Goal: Task Accomplishment & Management: Manage account settings

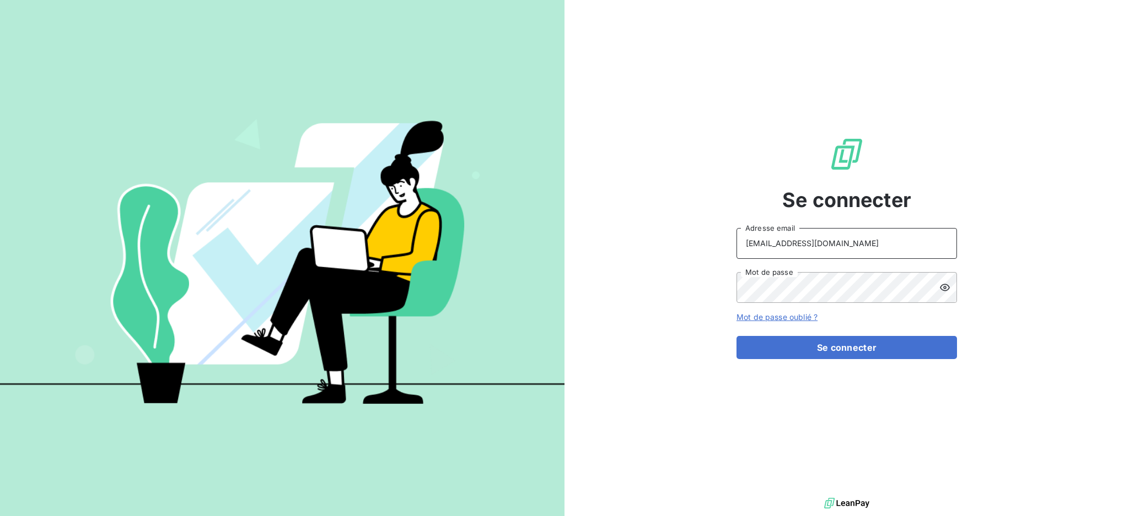
click at [873, 242] on input "[EMAIL_ADDRESS][DOMAIN_NAME]" at bounding box center [846, 243] width 220 height 31
type input "[EMAIL_ADDRESS][DOMAIN_NAME]"
click at [805, 345] on button "Se connecter" at bounding box center [846, 347] width 220 height 23
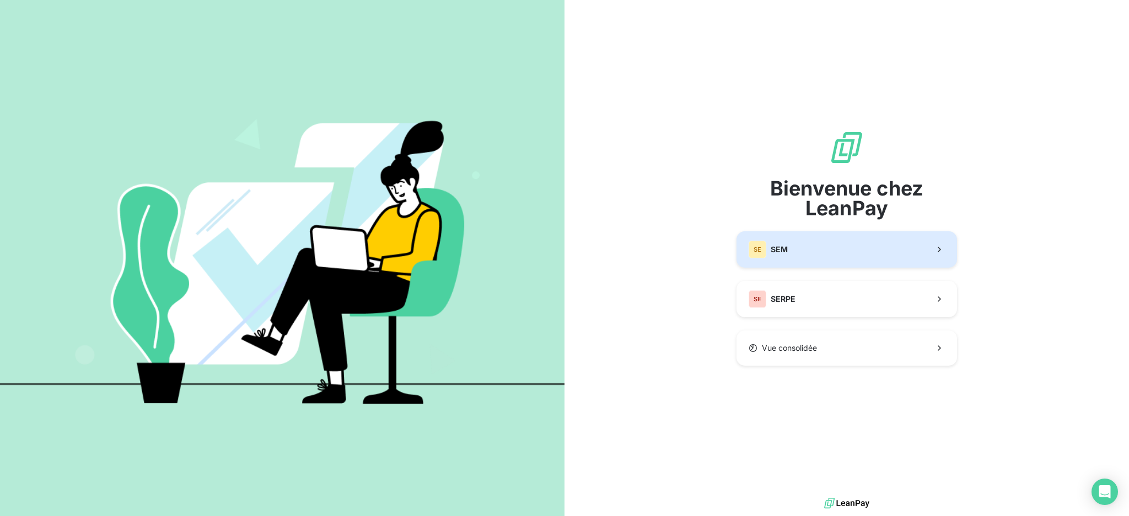
click at [800, 248] on button "SE SEM" at bounding box center [846, 249] width 220 height 36
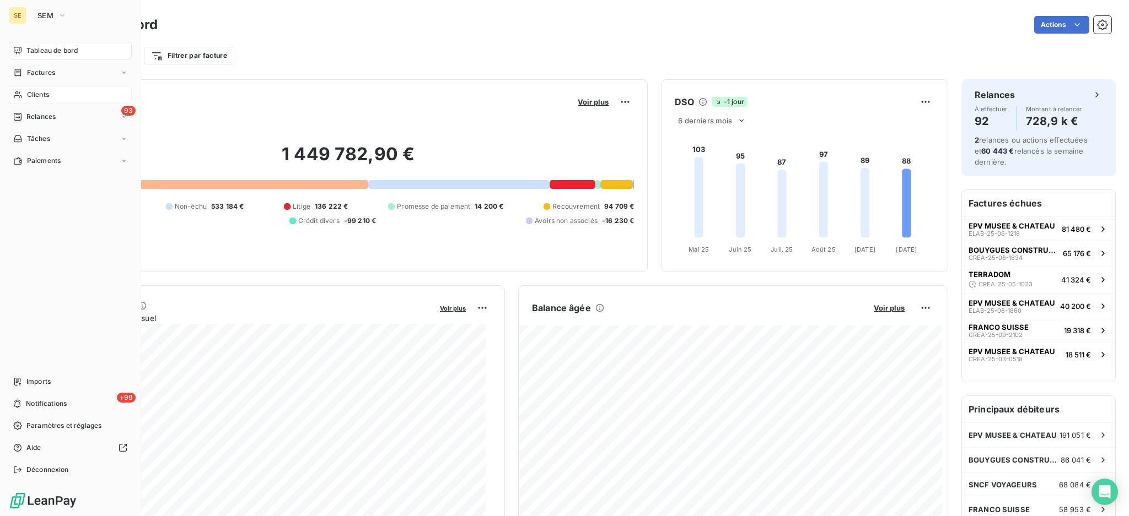
click at [40, 93] on span "Clients" at bounding box center [38, 95] width 22 height 10
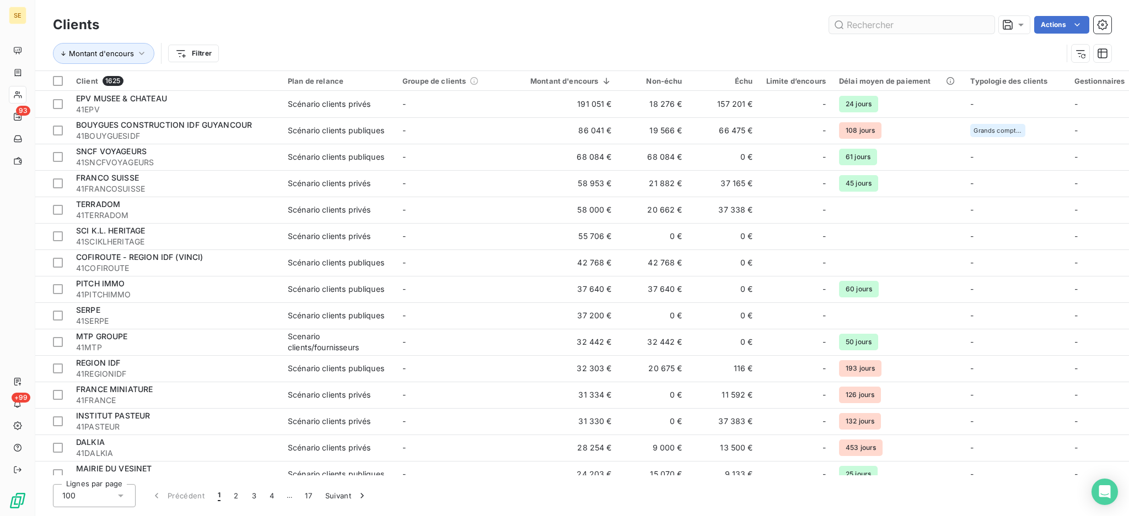
click at [941, 21] on input "text" at bounding box center [911, 25] width 165 height 18
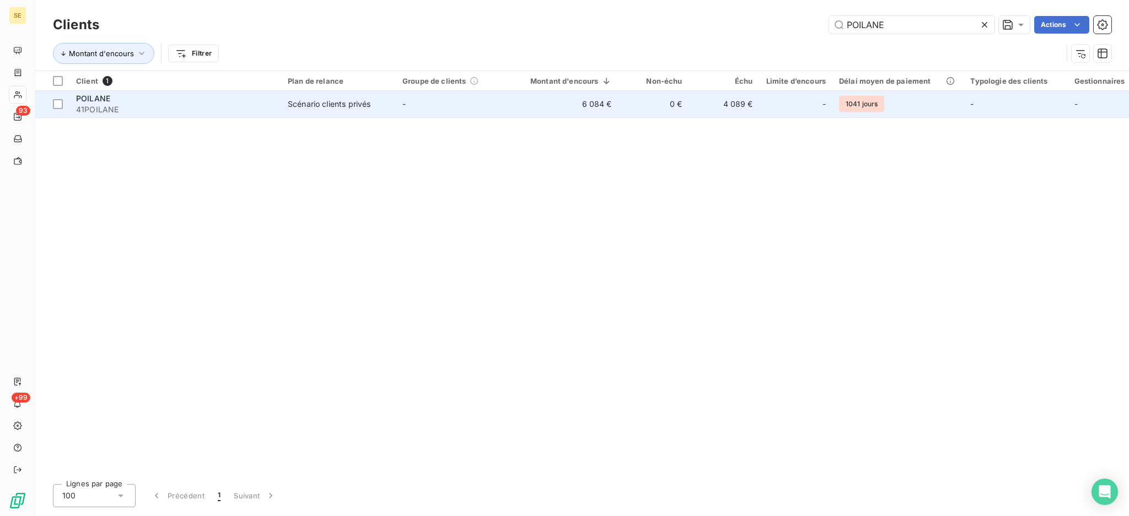
type input "POILANE"
click at [207, 101] on div "POILANE" at bounding box center [175, 98] width 198 height 11
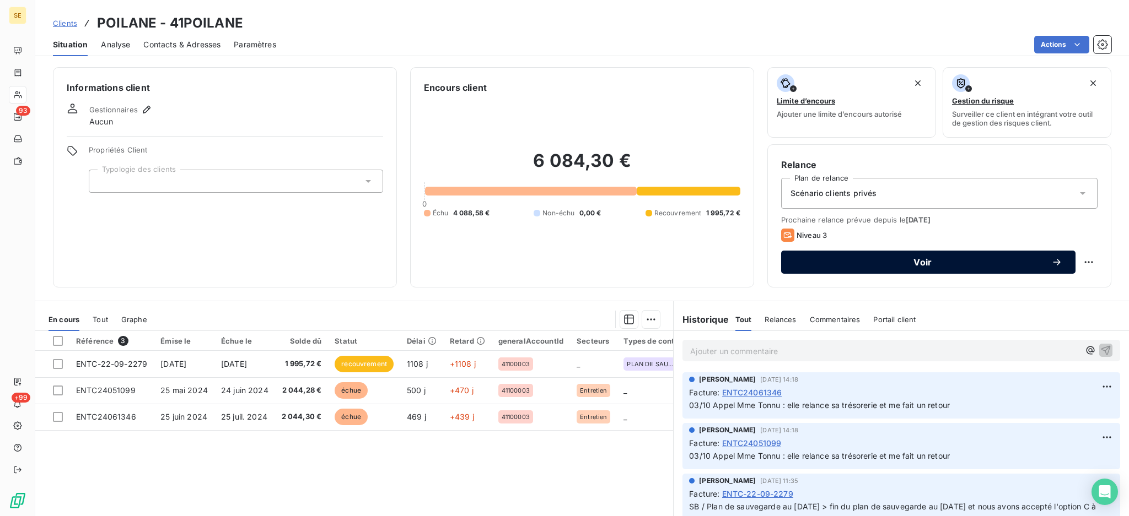
click at [885, 263] on span "Voir" at bounding box center [922, 262] width 257 height 9
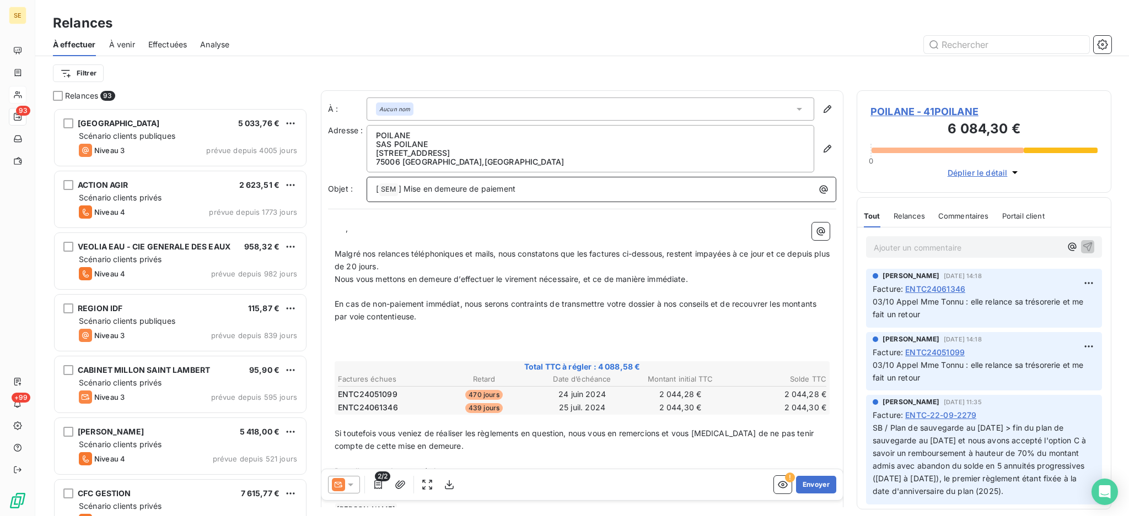
click at [540, 186] on p "[ SEM ﻿ ] Mise en demeure de paiement" at bounding box center [604, 189] width 456 height 13
click at [396, 485] on icon "button" at bounding box center [400, 485] width 10 height 8
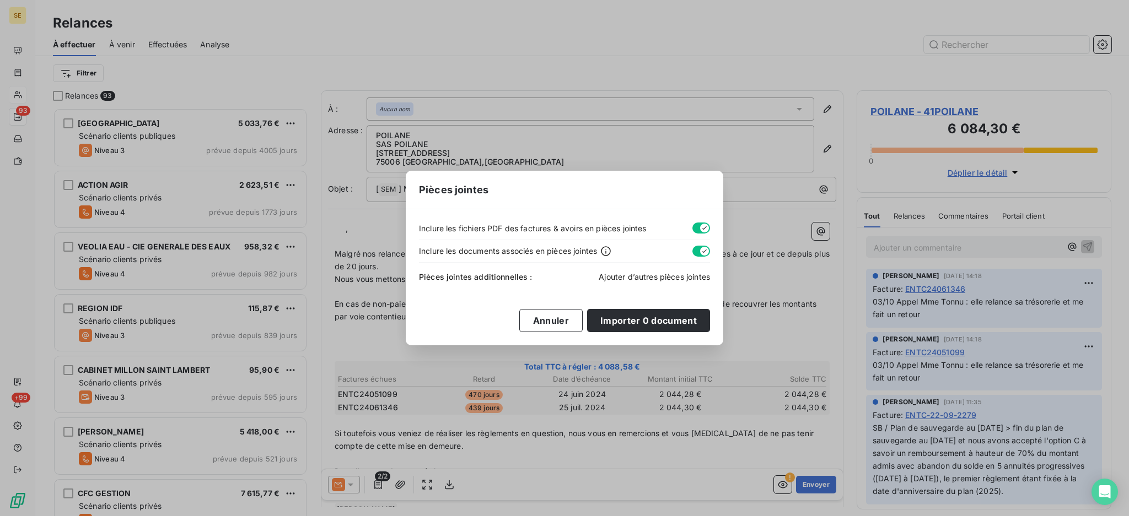
click at [620, 276] on span "Ajouter d’autres pièces jointes" at bounding box center [653, 276] width 111 height 9
click at [667, 280] on span "Ajouter d’autres pièces jointes" at bounding box center [653, 276] width 111 height 9
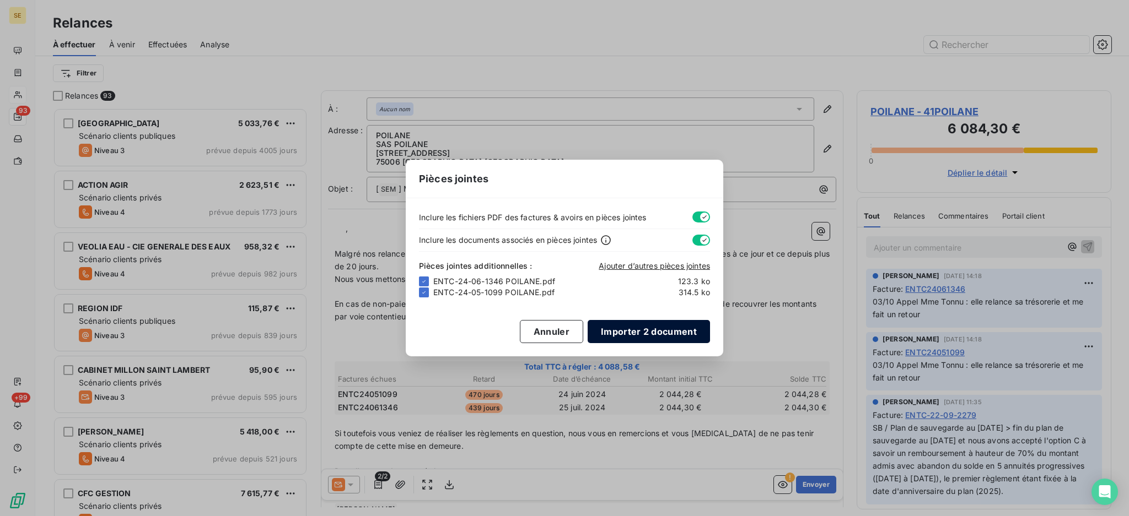
click at [658, 335] on button "Importer 2 document" at bounding box center [648, 331] width 122 height 23
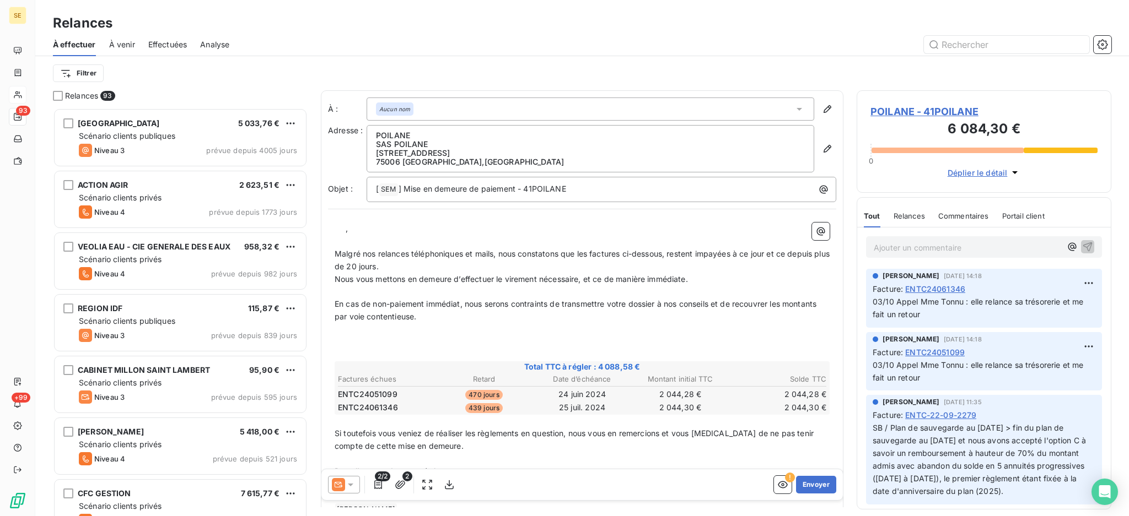
scroll to position [64, 0]
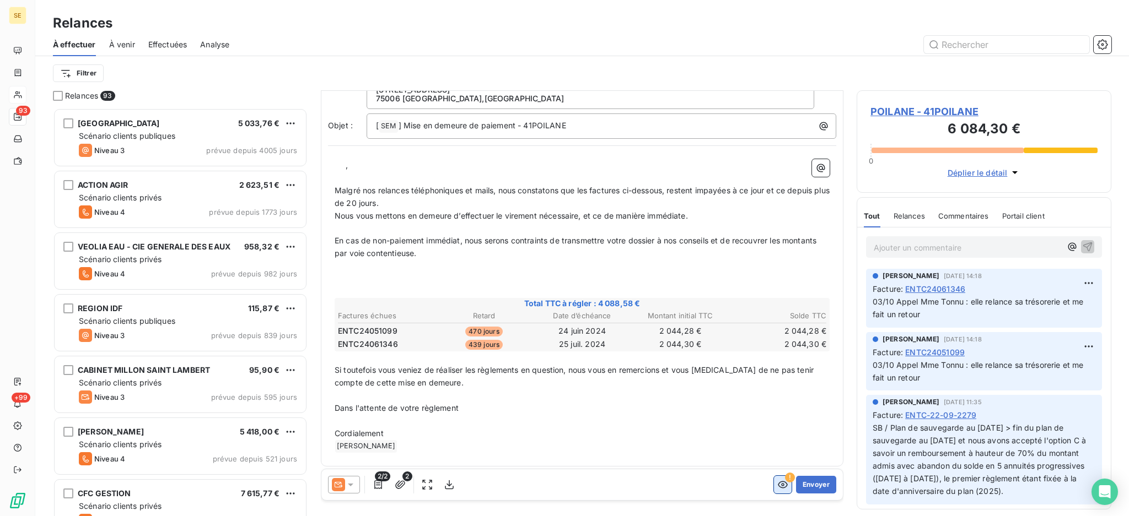
click at [777, 484] on icon "button" at bounding box center [782, 484] width 11 height 11
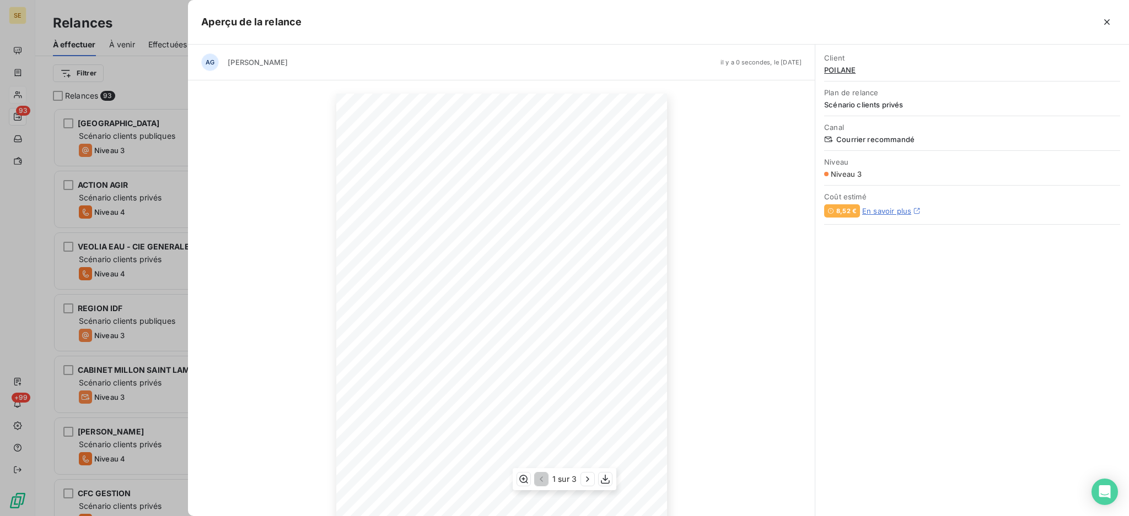
scroll to position [58, 0]
click at [586, 480] on icon "button" at bounding box center [587, 479] width 11 height 11
click at [586, 479] on icon "button" at bounding box center [588, 479] width 11 height 11
click at [1103, 23] on icon "button" at bounding box center [1106, 22] width 11 height 11
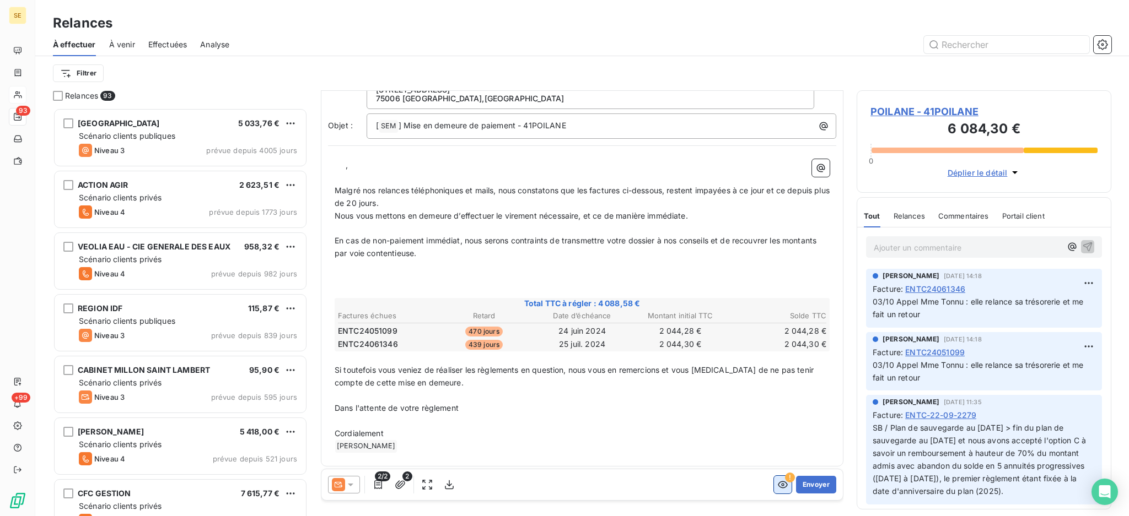
click at [777, 488] on icon "button" at bounding box center [782, 484] width 11 height 11
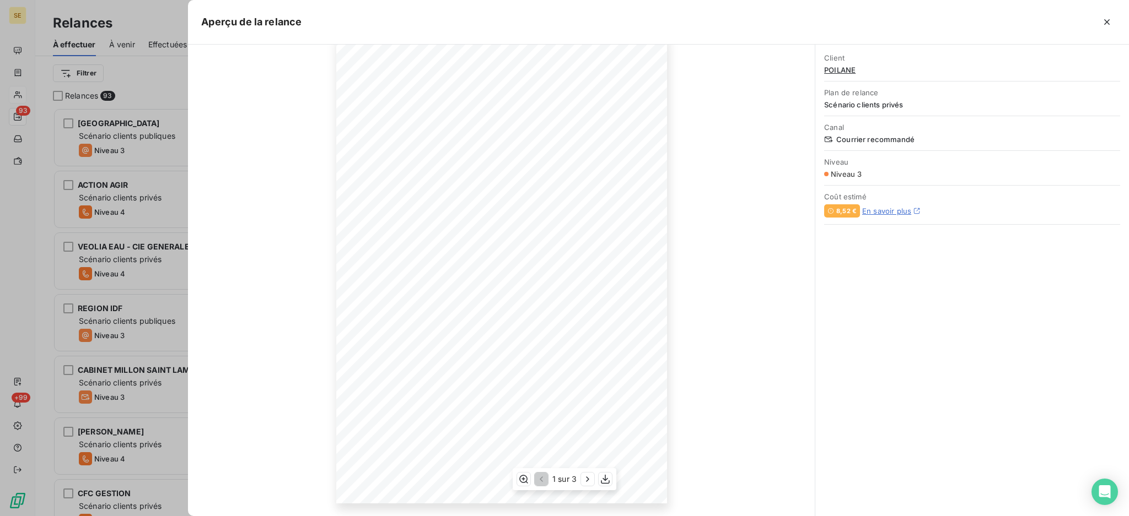
scroll to position [0, 0]
click at [587, 482] on icon "button" at bounding box center [587, 479] width 11 height 11
click at [587, 482] on icon "button" at bounding box center [588, 479] width 3 height 5
click at [1109, 21] on icon "button" at bounding box center [1106, 22] width 11 height 11
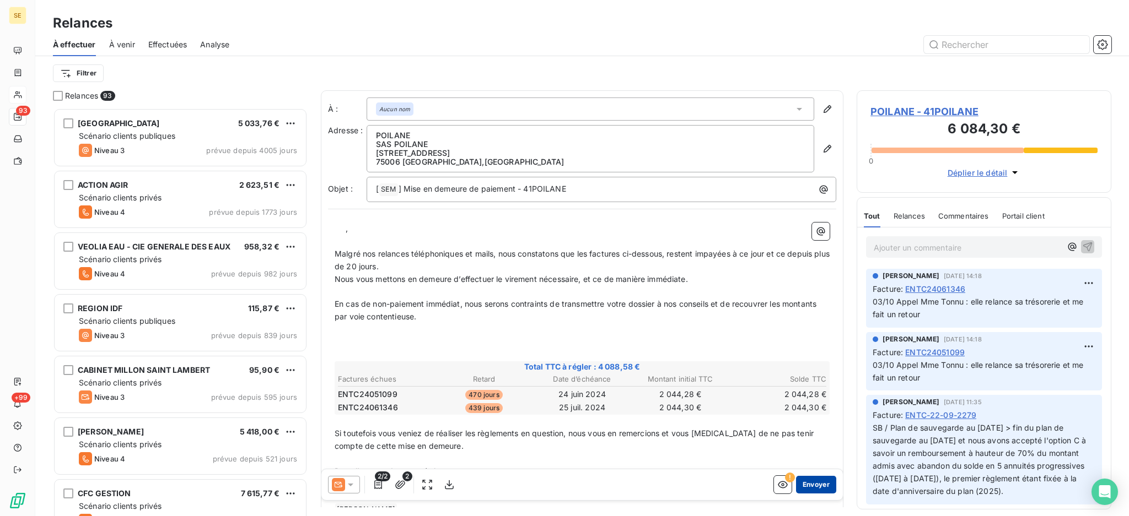
click at [806, 484] on button "Envoyer" at bounding box center [816, 485] width 40 height 18
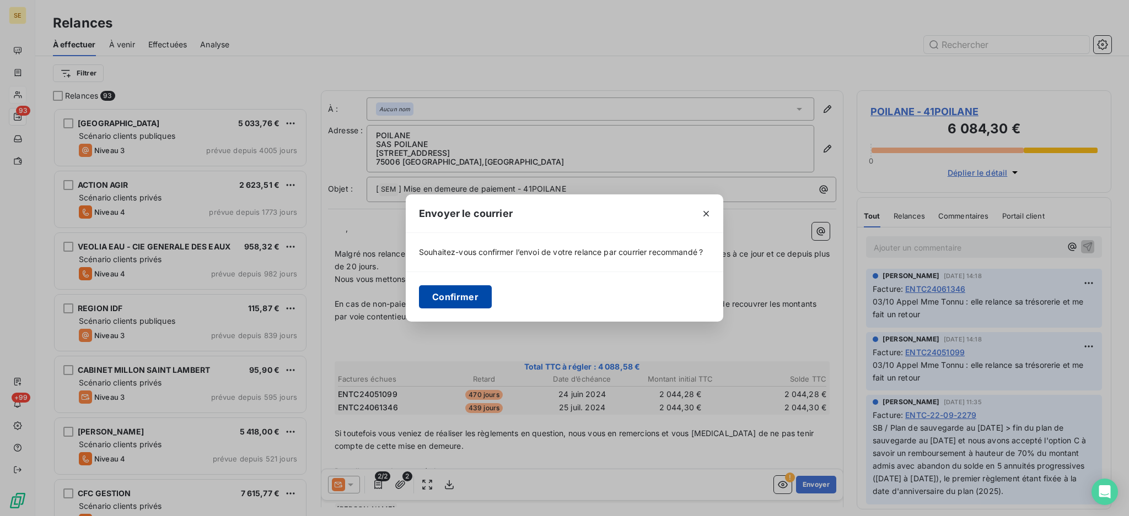
click at [467, 291] on button "Confirmer" at bounding box center [455, 296] width 73 height 23
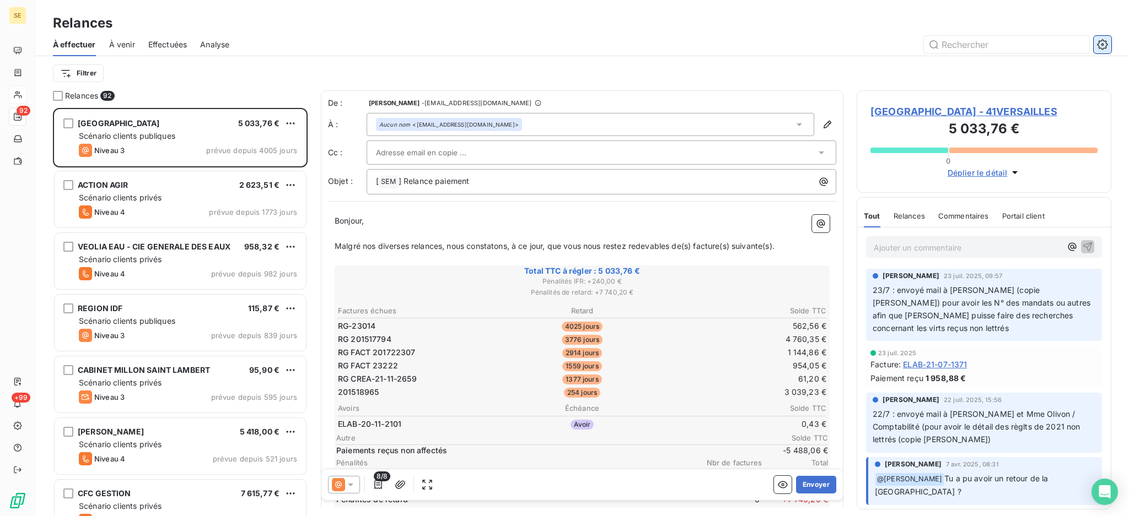
click at [1103, 44] on icon "button" at bounding box center [1102, 44] width 3 height 3
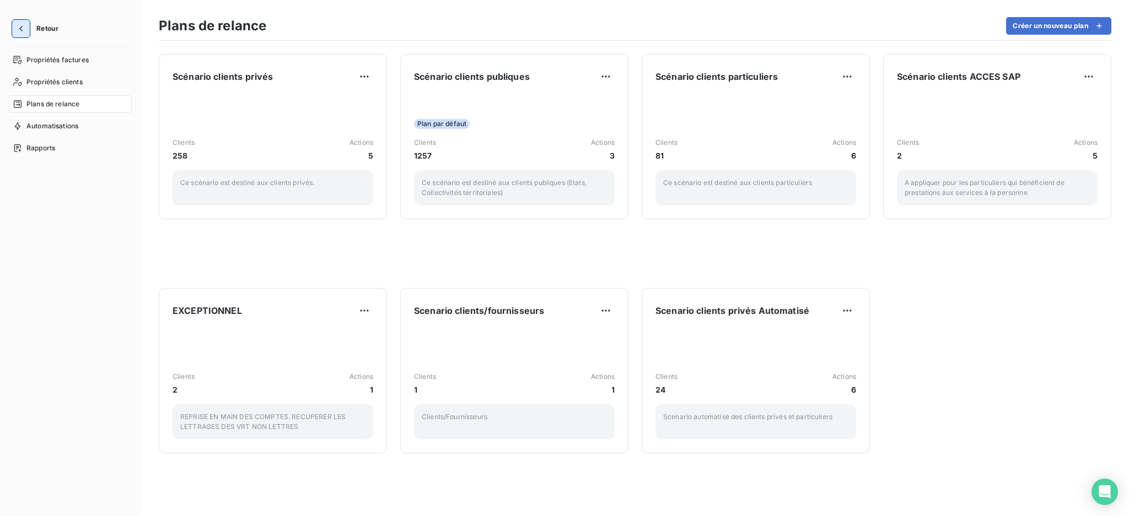
click at [21, 30] on icon "button" at bounding box center [20, 29] width 3 height 6
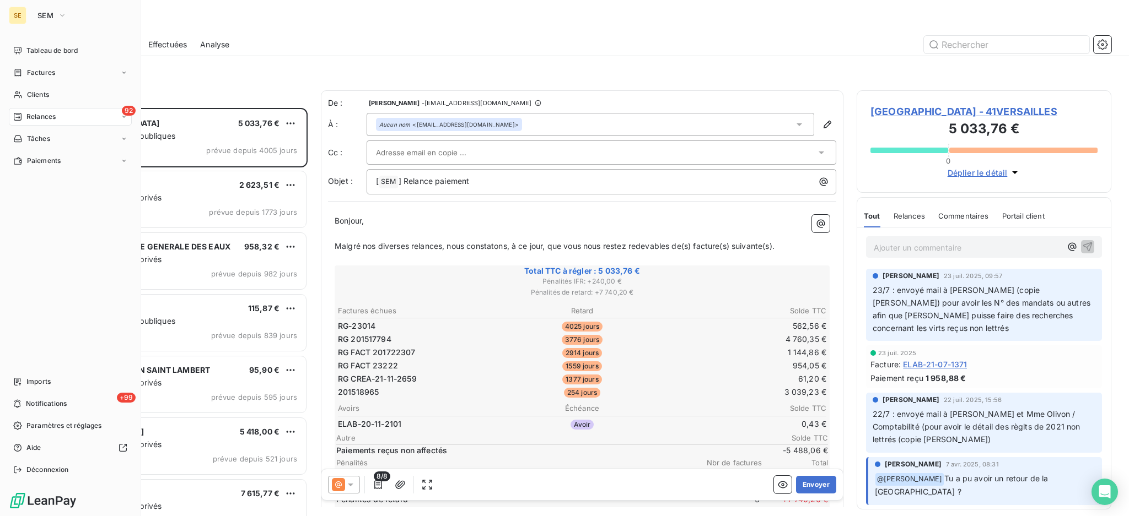
scroll to position [398, 243]
click at [51, 52] on span "Tableau de bord" at bounding box center [51, 51] width 51 height 10
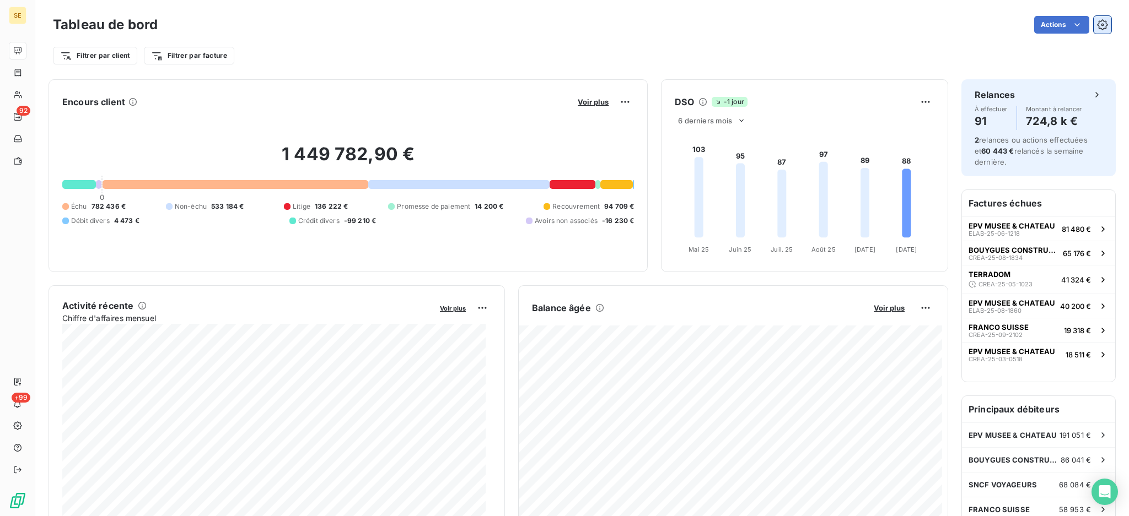
click at [1097, 23] on icon "button" at bounding box center [1102, 24] width 11 height 11
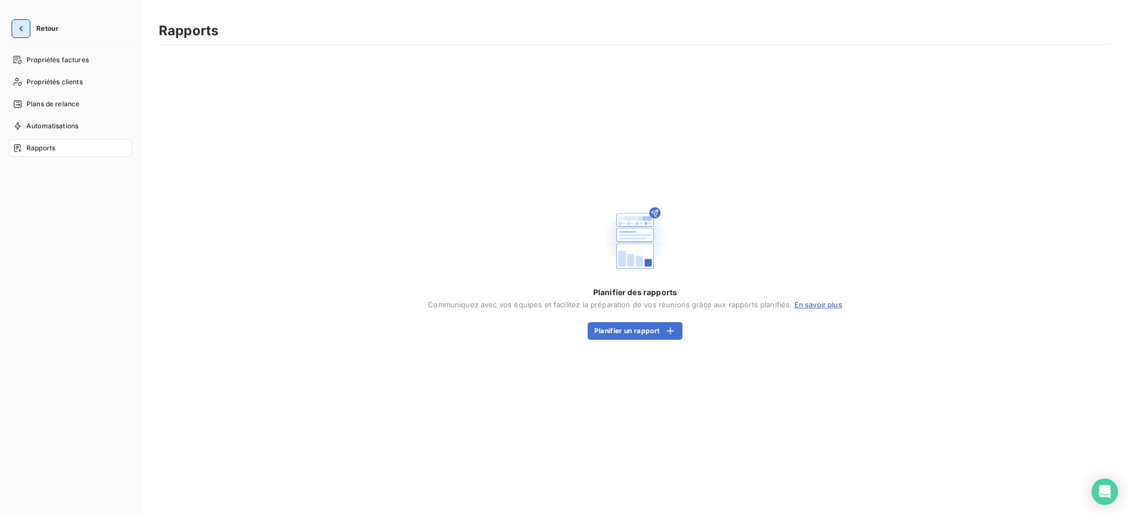
click at [20, 32] on icon "button" at bounding box center [20, 28] width 11 height 11
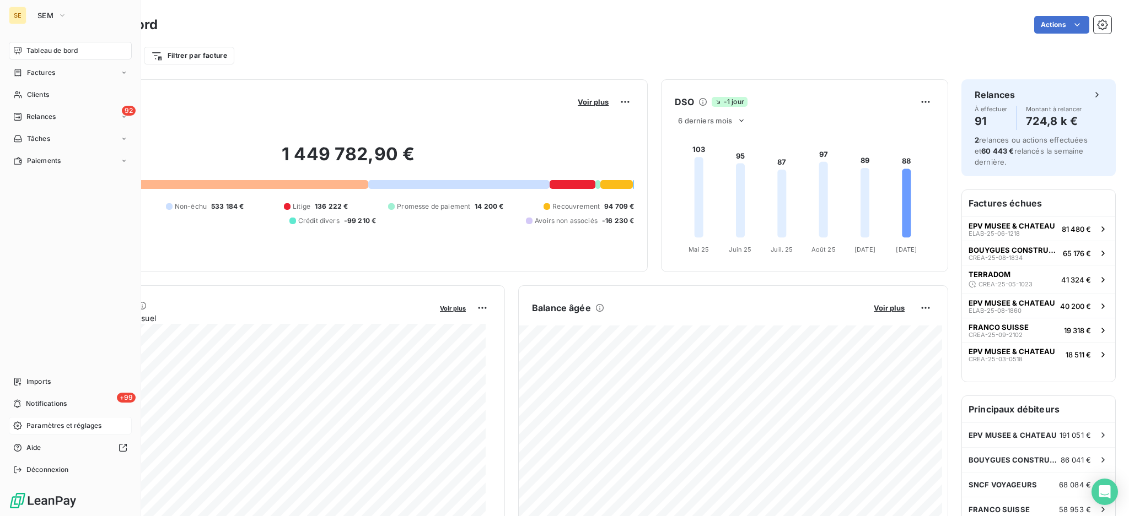
click at [67, 429] on span "Paramètres et réglages" at bounding box center [63, 426] width 75 height 10
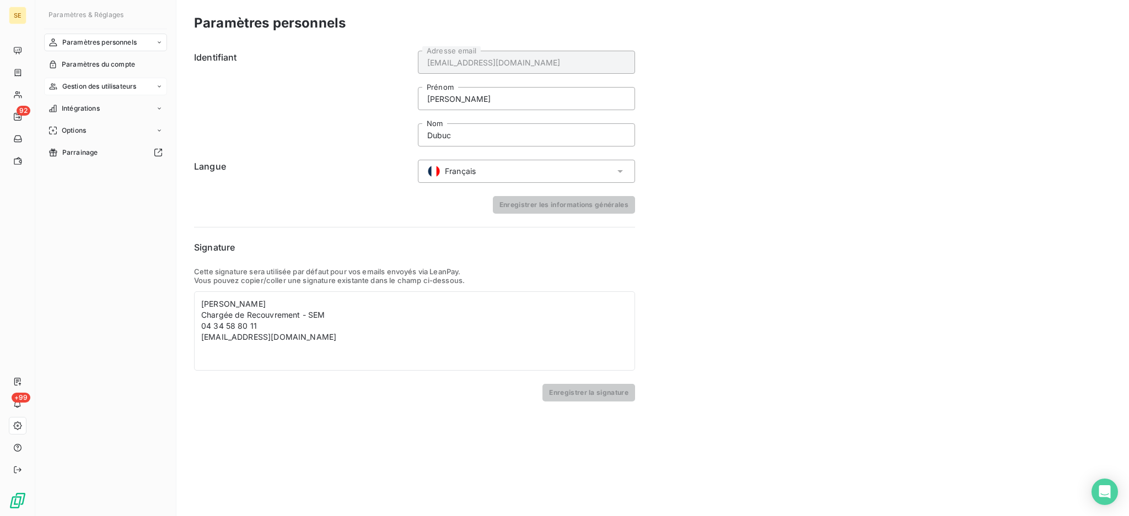
click at [118, 87] on span "Gestion des utilisateurs" at bounding box center [99, 87] width 74 height 10
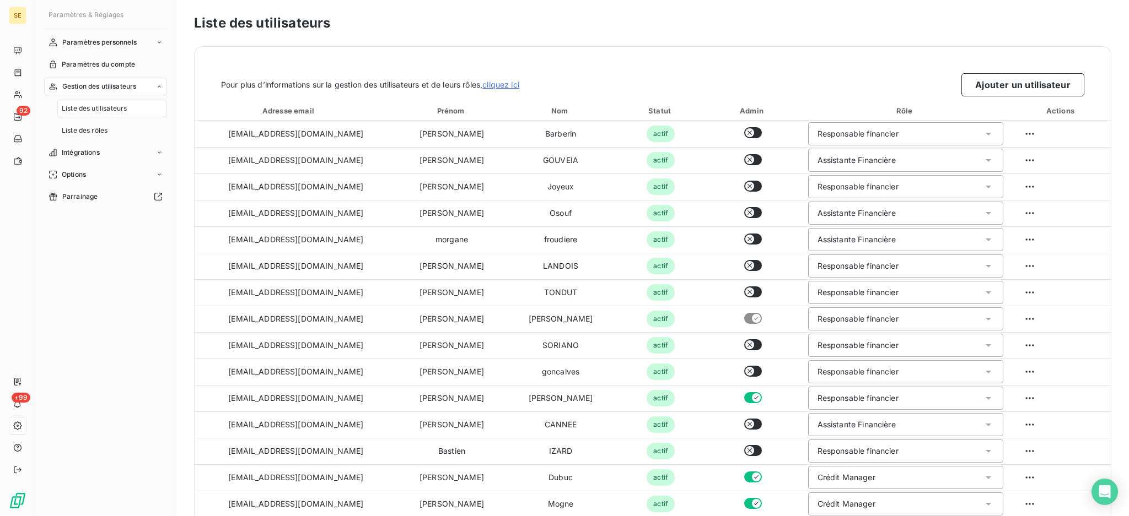
click at [115, 109] on span "Liste des utilisateurs" at bounding box center [94, 109] width 65 height 10
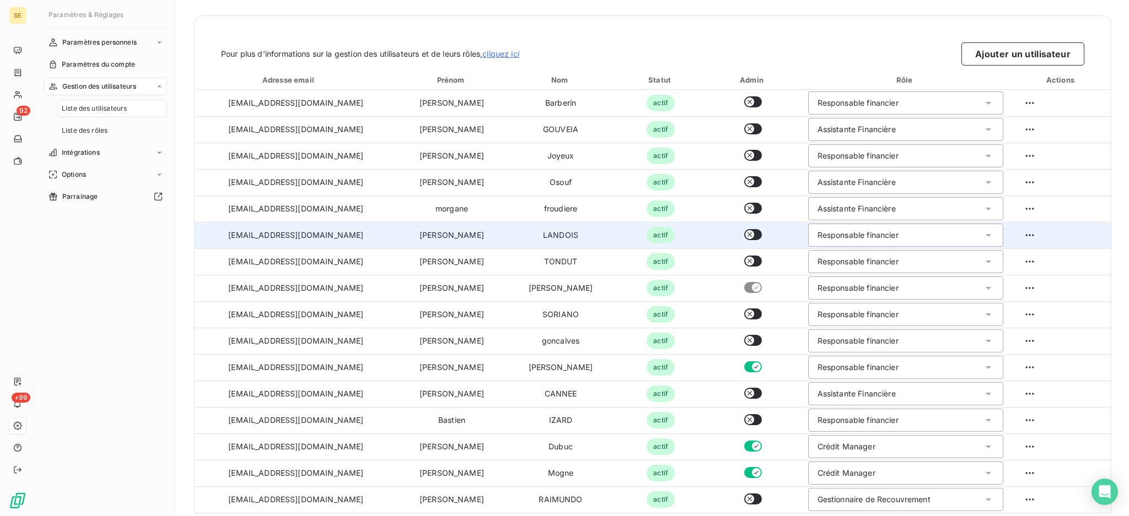
scroll to position [40, 0]
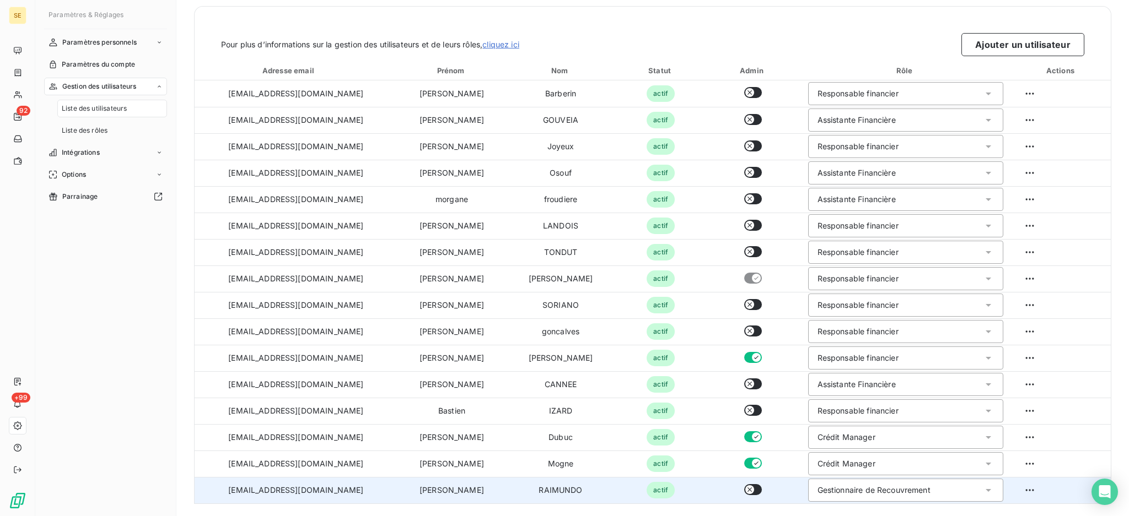
click at [752, 488] on button "button" at bounding box center [753, 489] width 18 height 11
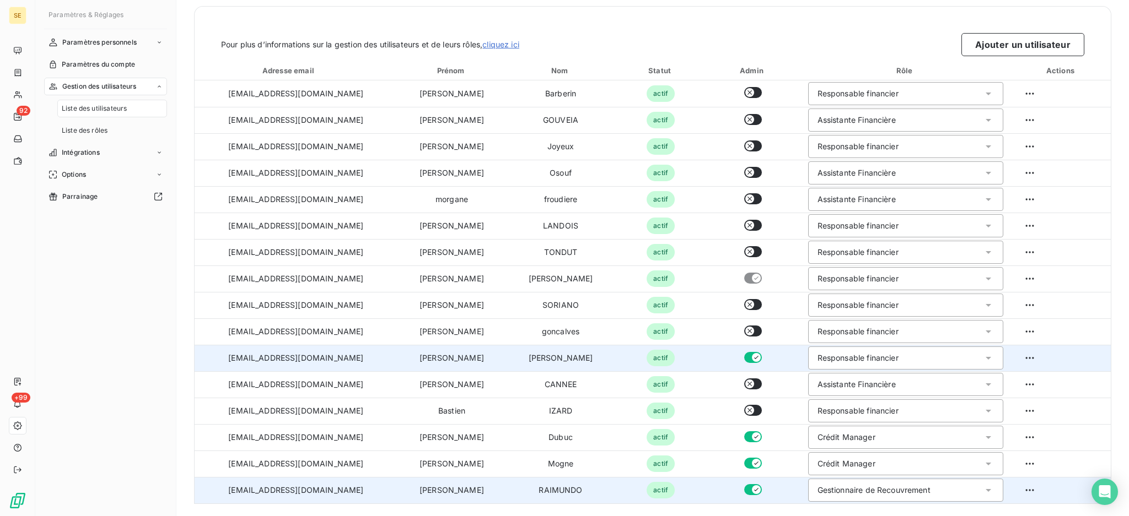
scroll to position [0, 0]
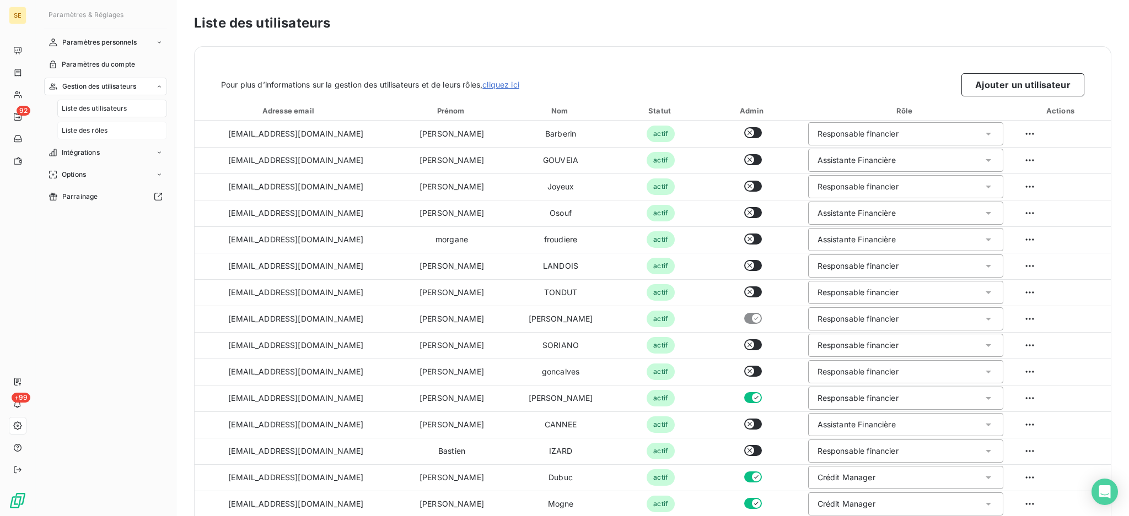
click at [102, 133] on span "Liste des rôles" at bounding box center [85, 131] width 46 height 10
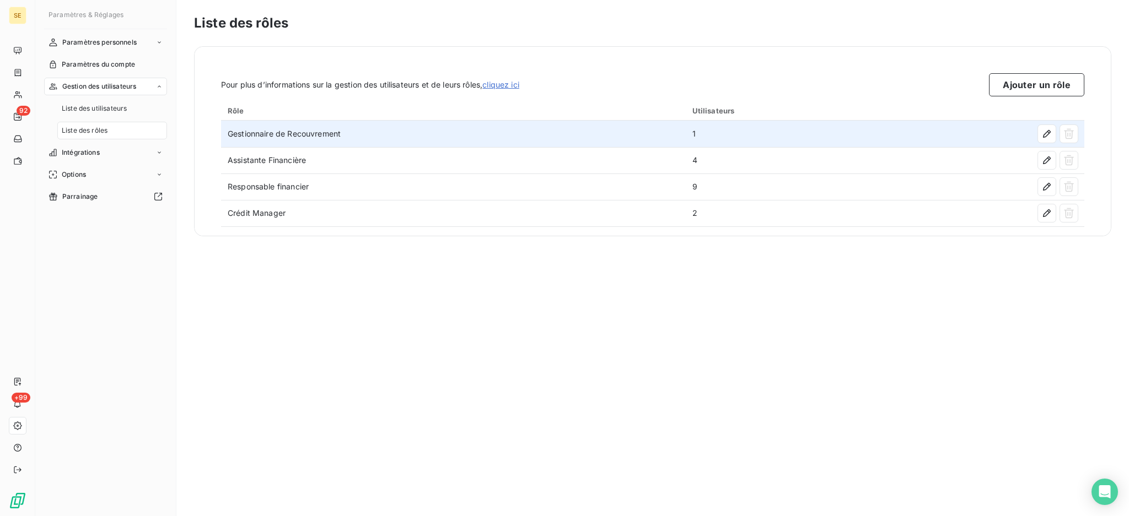
click at [354, 138] on td "Gestionnaire de Recouvrement" at bounding box center [453, 134] width 465 height 26
click at [1048, 131] on icon "button" at bounding box center [1046, 133] width 11 height 11
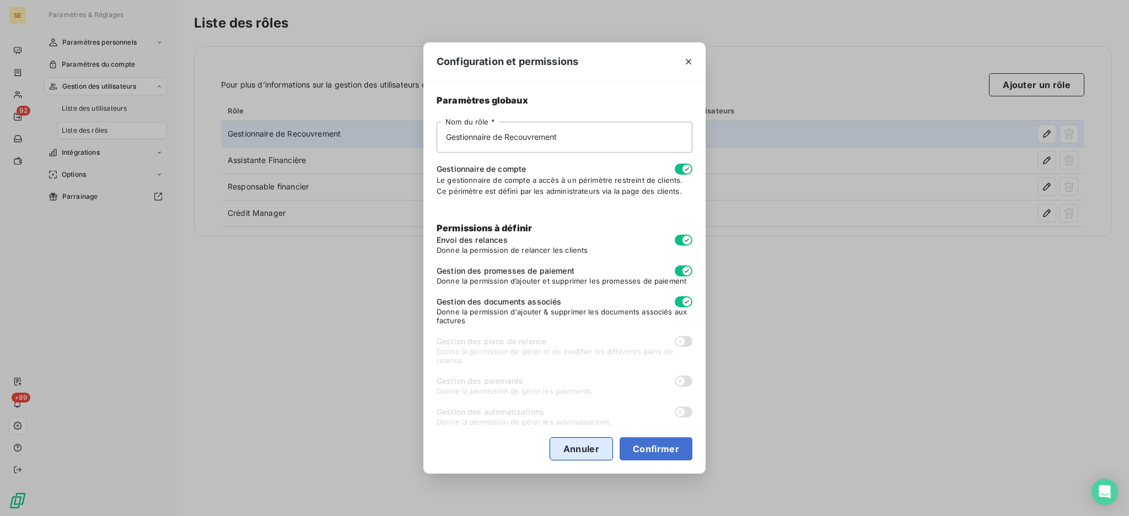
click at [575, 452] on button "Annuler" at bounding box center [580, 449] width 63 height 23
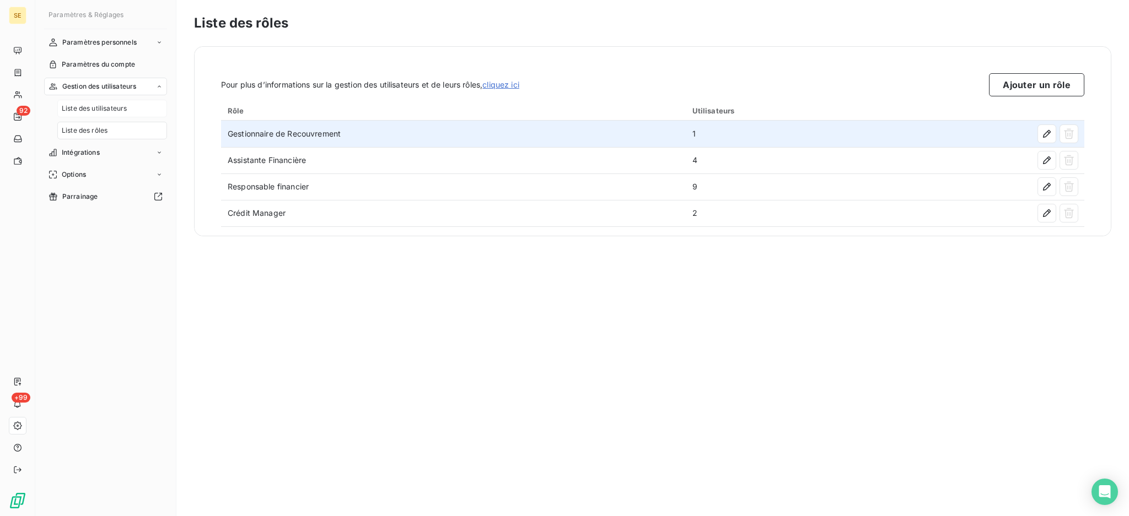
click at [112, 109] on span "Liste des utilisateurs" at bounding box center [94, 109] width 65 height 10
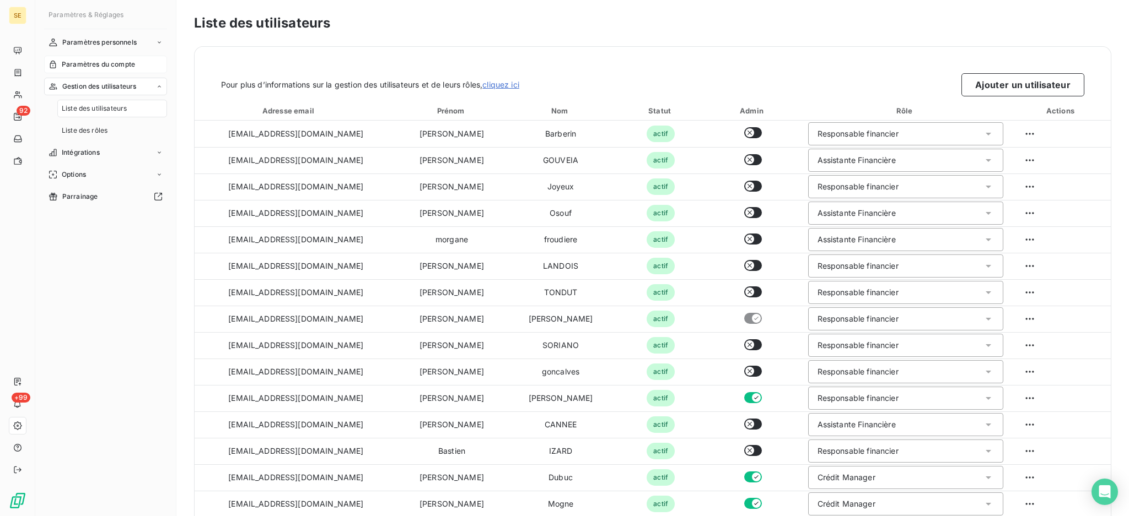
click at [140, 68] on div "Paramètres du compte" at bounding box center [105, 65] width 123 height 18
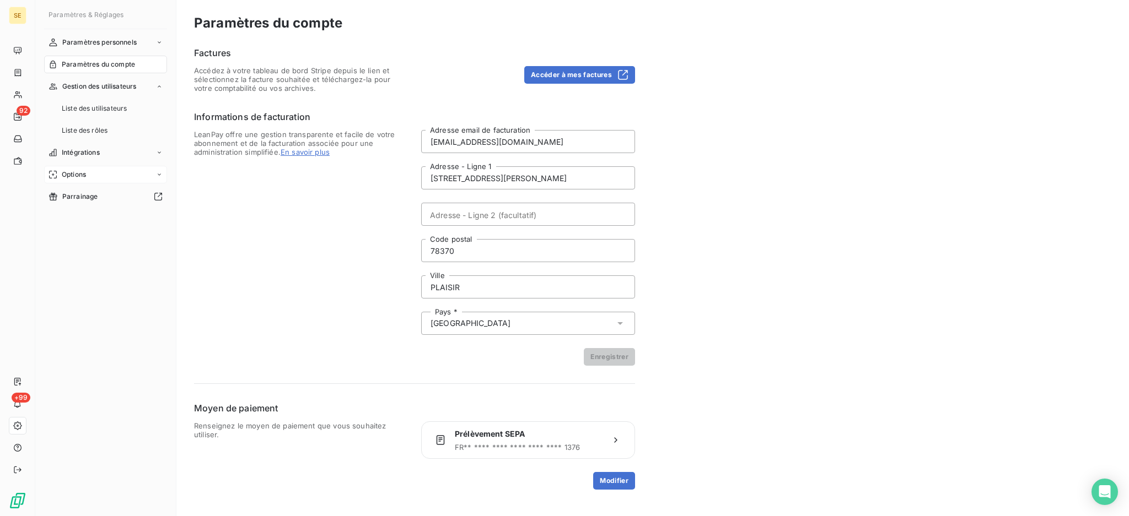
click at [79, 174] on span "Options" at bounding box center [74, 175] width 24 height 10
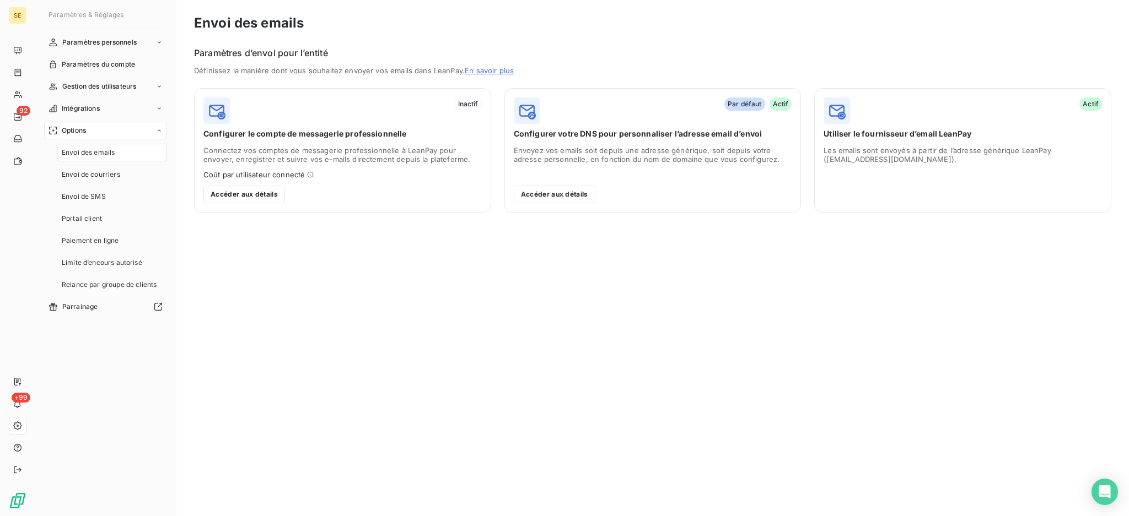
click at [472, 379] on div "Envoi des emails Paramètres d’envoi pour l’entité Définissez la manière dont vo…" at bounding box center [652, 258] width 952 height 516
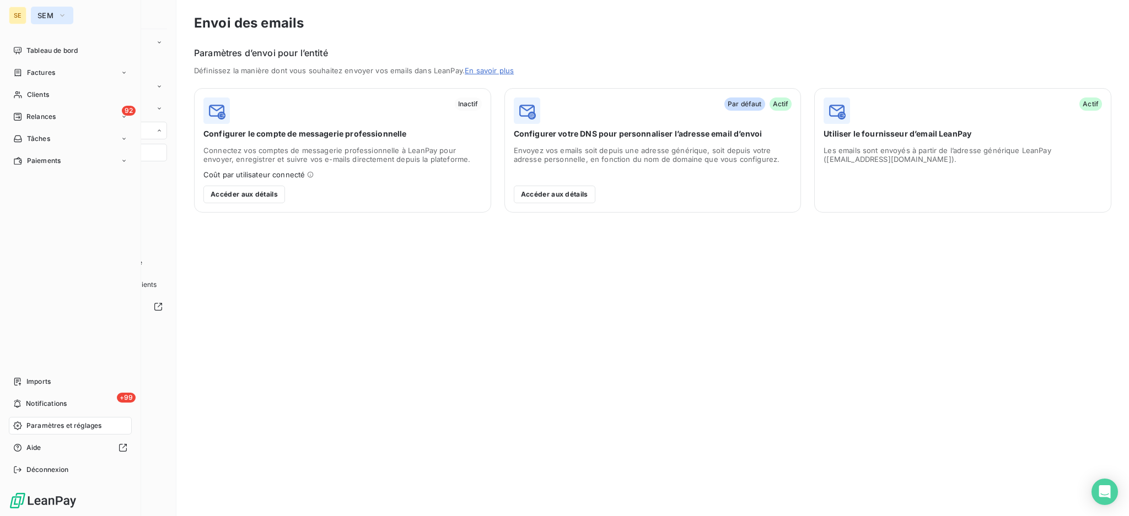
click at [64, 12] on icon "button" at bounding box center [62, 15] width 9 height 11
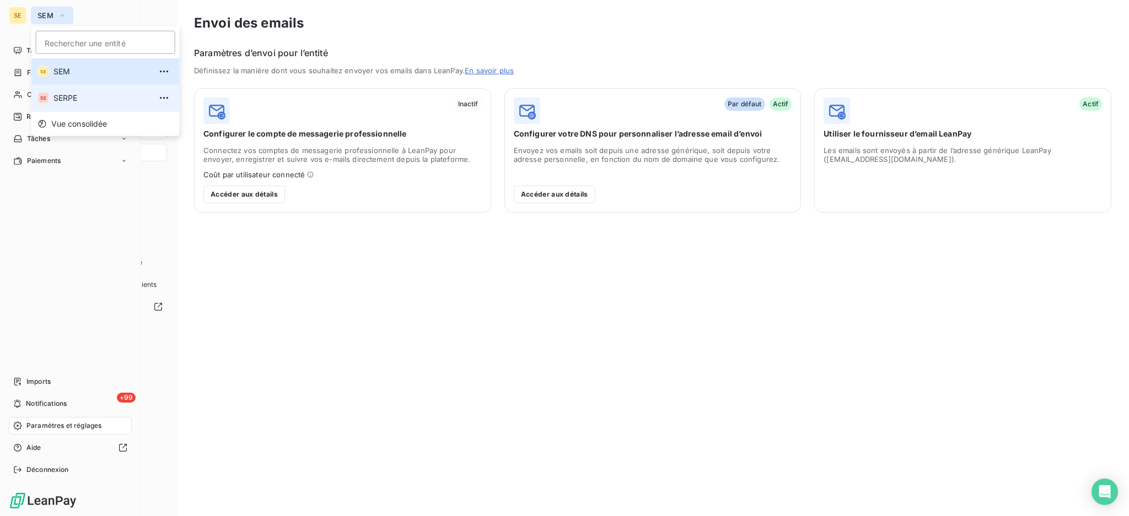
click at [75, 102] on span "SERPE" at bounding box center [102, 98] width 98 height 11
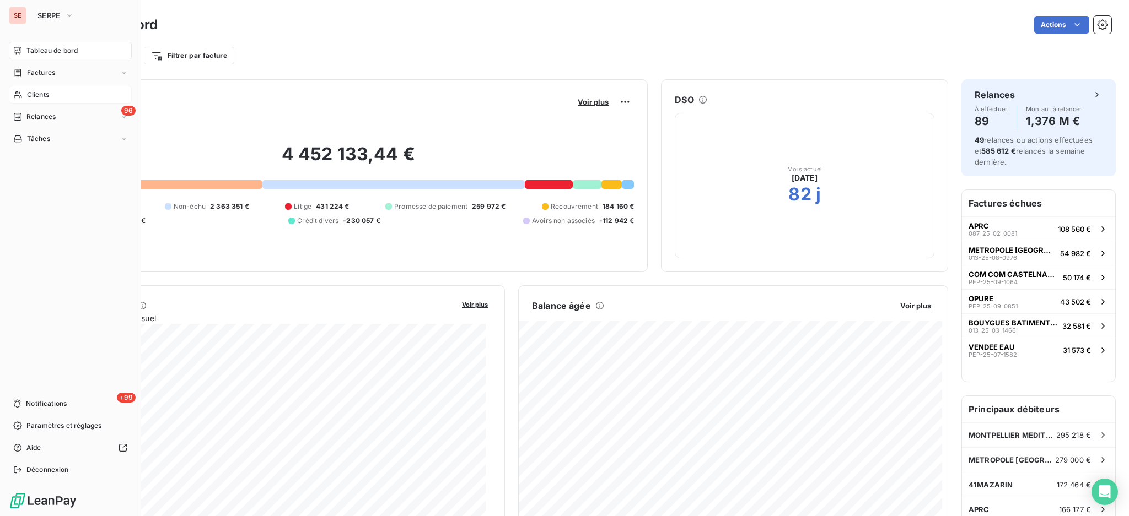
click at [38, 91] on span "Clients" at bounding box center [38, 95] width 22 height 10
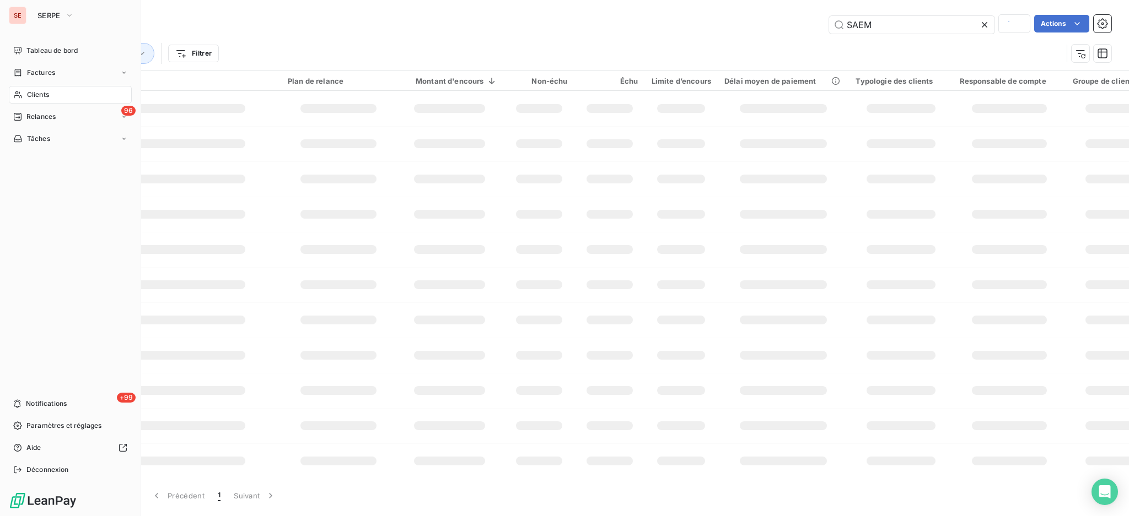
type input "POILANE"
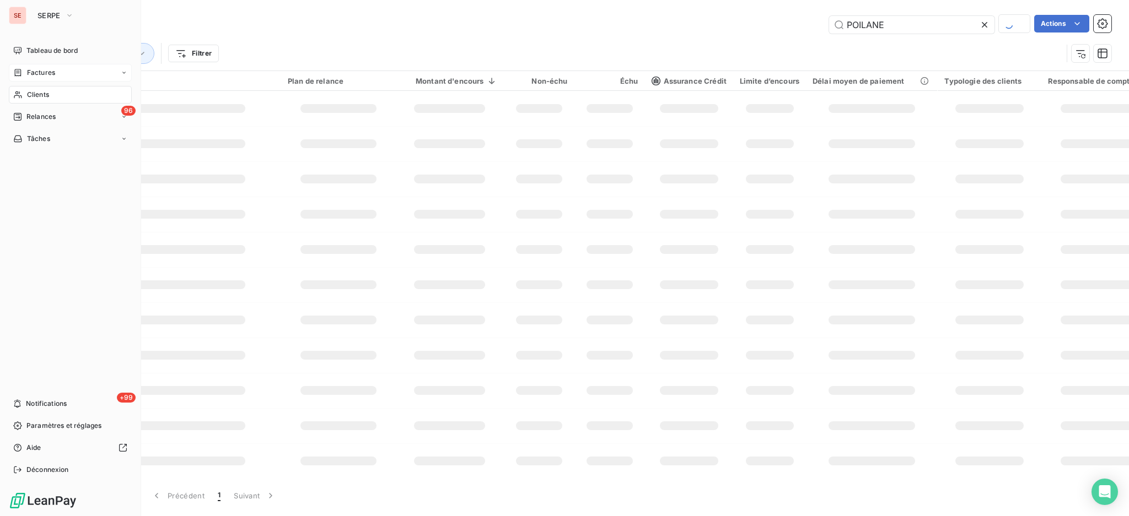
click at [37, 68] on span "Factures" at bounding box center [41, 73] width 28 height 10
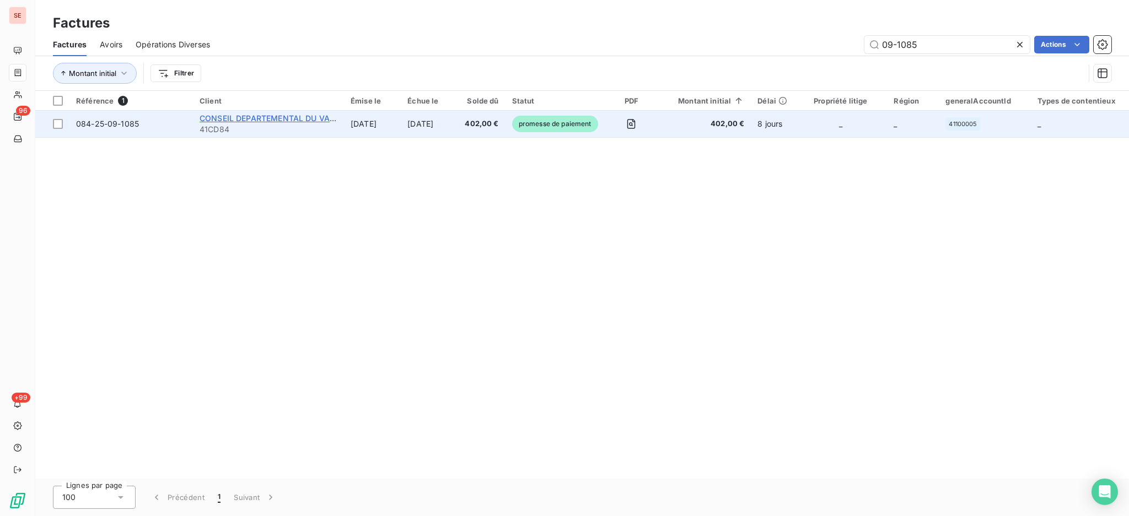
click at [295, 117] on span "CONSEIL DEPARTEMENTAL DU VAUCLUSE C" at bounding box center [283, 118] width 169 height 9
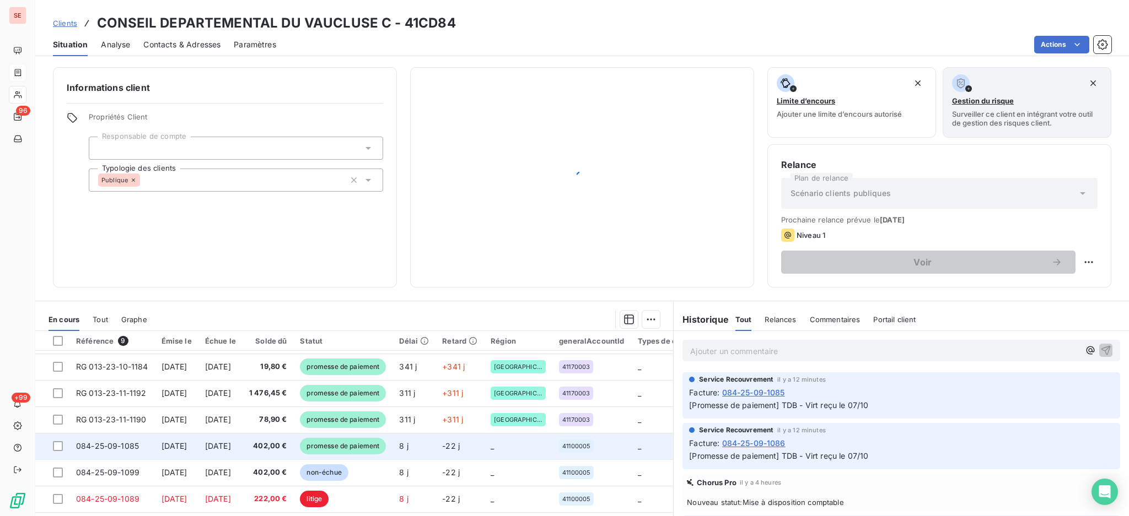
scroll to position [36, 0]
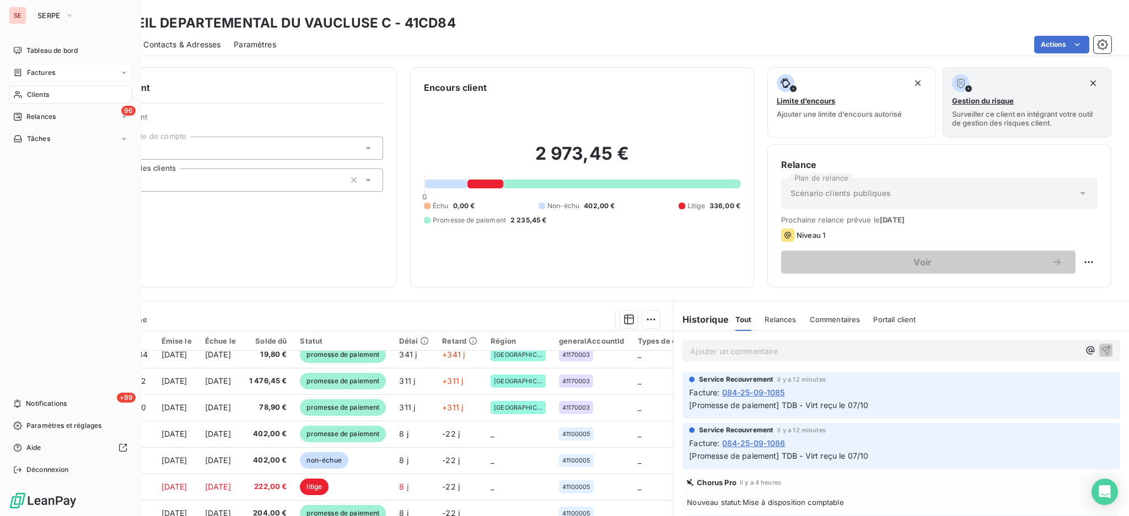
click at [39, 93] on span "Clients" at bounding box center [38, 95] width 22 height 10
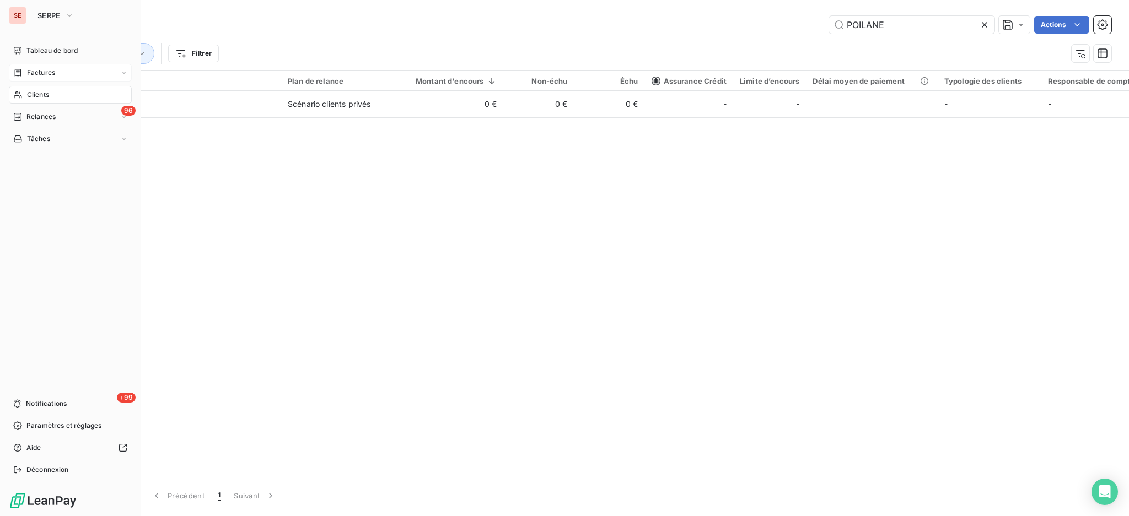
click at [37, 73] on span "Factures" at bounding box center [41, 73] width 28 height 10
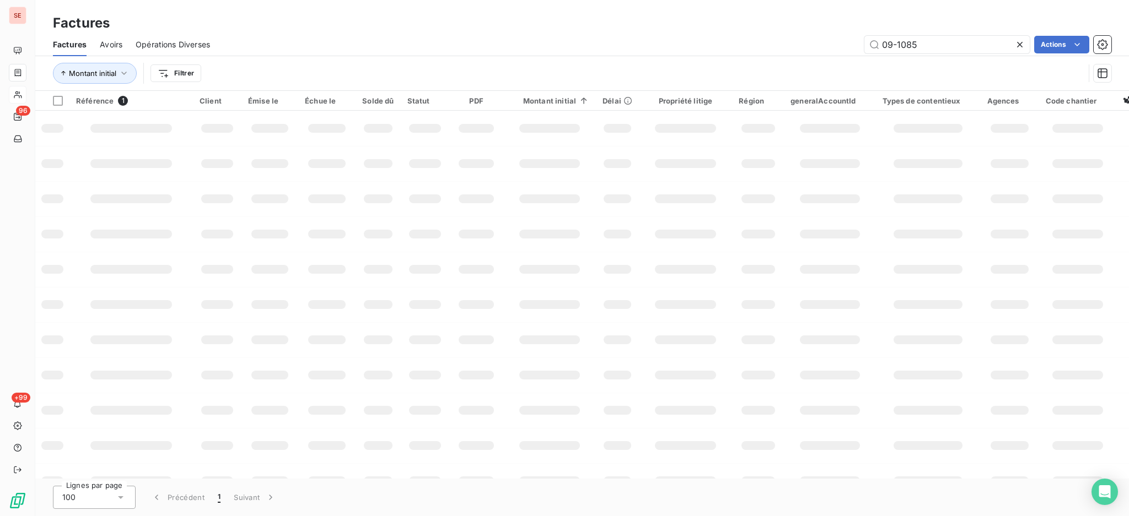
drag, startPoint x: 929, startPoint y: 47, endPoint x: 765, endPoint y: 34, distance: 164.7
click at [771, 36] on div "09-1085 Actions" at bounding box center [667, 45] width 888 height 18
type input "5946"
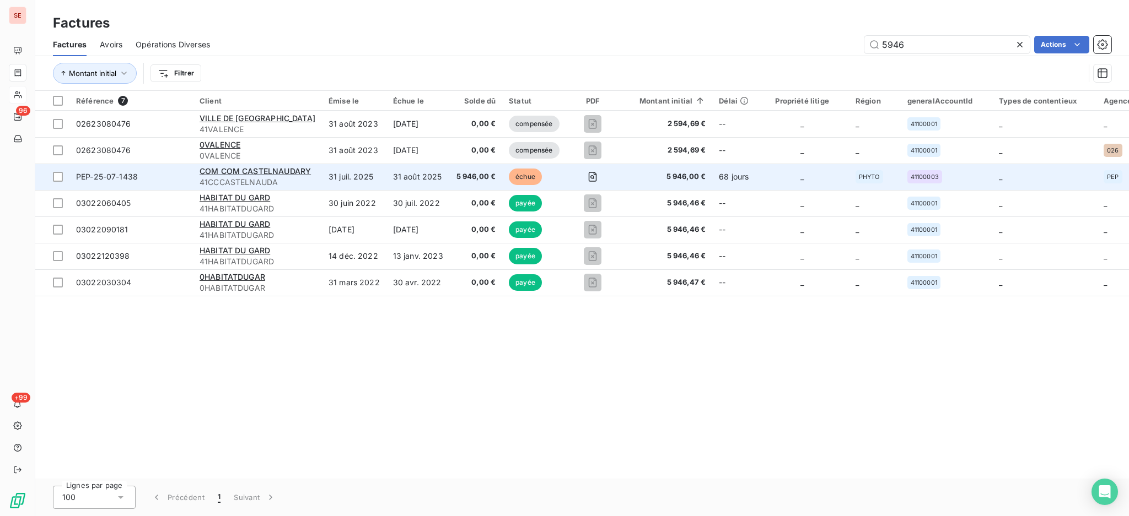
click at [403, 175] on td "31 août 2025" at bounding box center [417, 177] width 63 height 26
click at [311, 176] on td "COM COM CASTELNAUDARY 41CCCASTELNAUDA" at bounding box center [257, 177] width 129 height 26
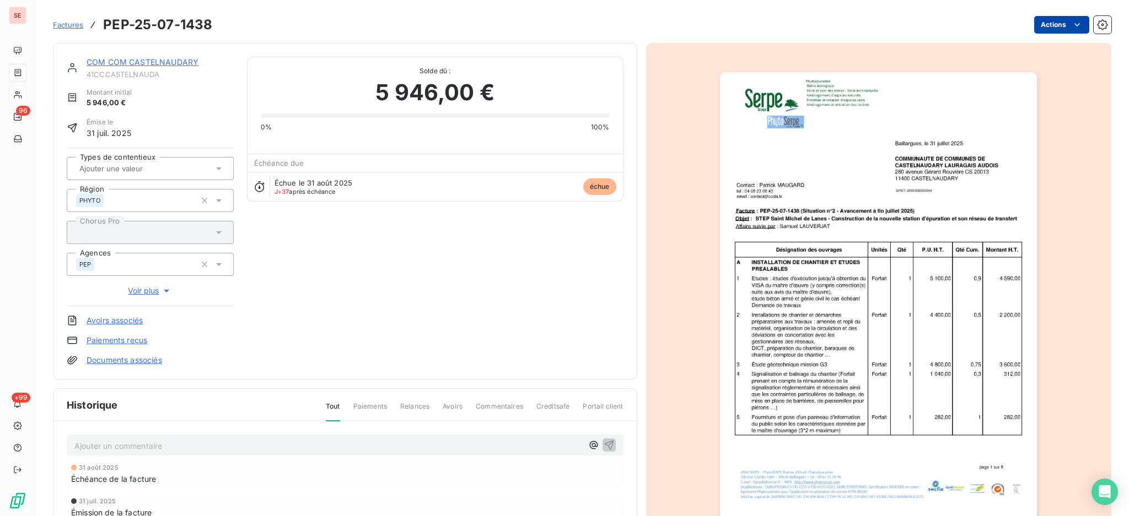
click at [1038, 26] on html "SE 96 +99 Factures PEP-25-07-1438 Actions COM COM CASTELNAUDARY 41CCCASTELNAUDA…" at bounding box center [564, 258] width 1129 height 516
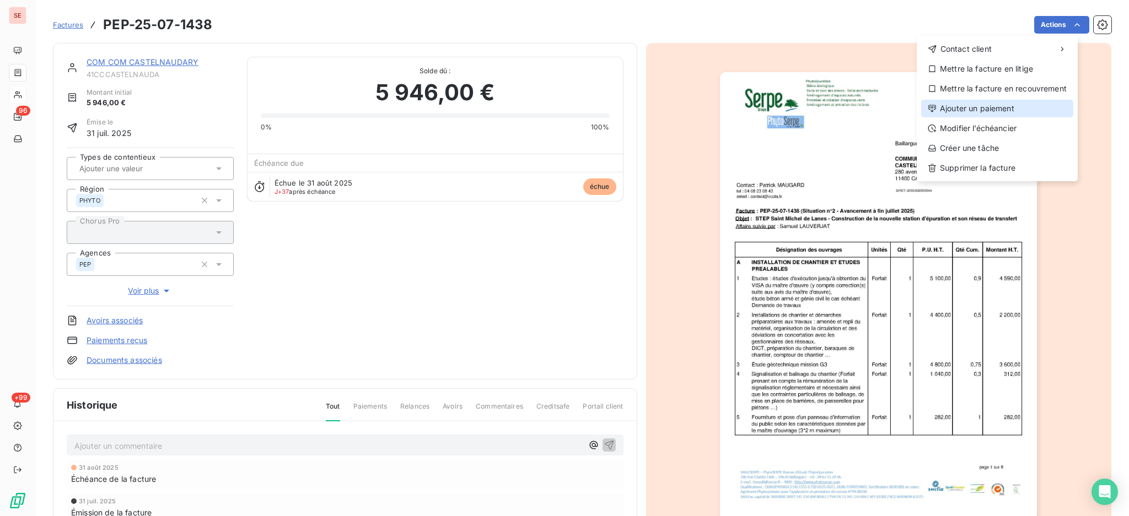
click at [1022, 109] on div "Ajouter un paiement" at bounding box center [997, 109] width 152 height 18
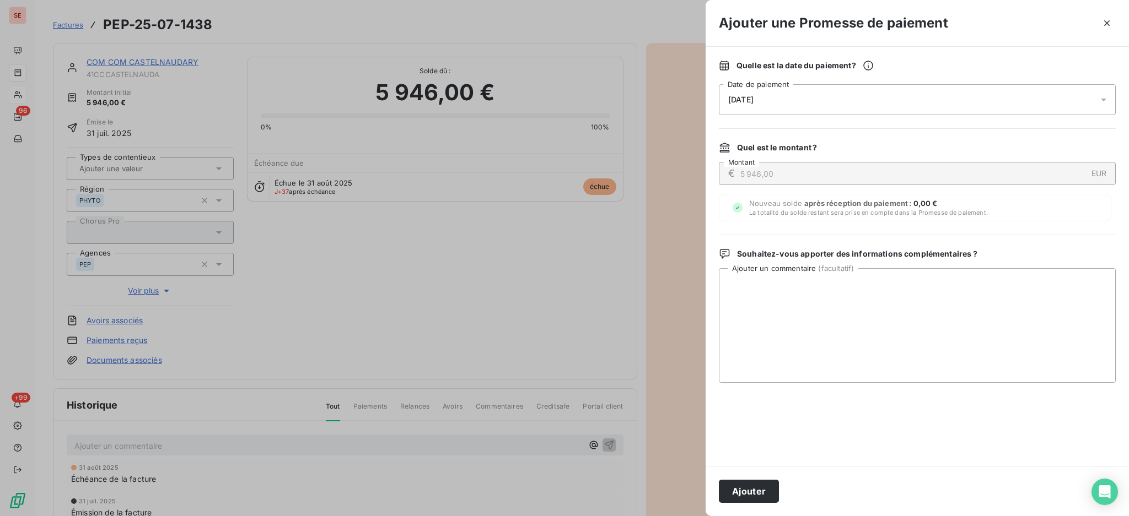
click at [1101, 101] on icon at bounding box center [1103, 99] width 11 height 11
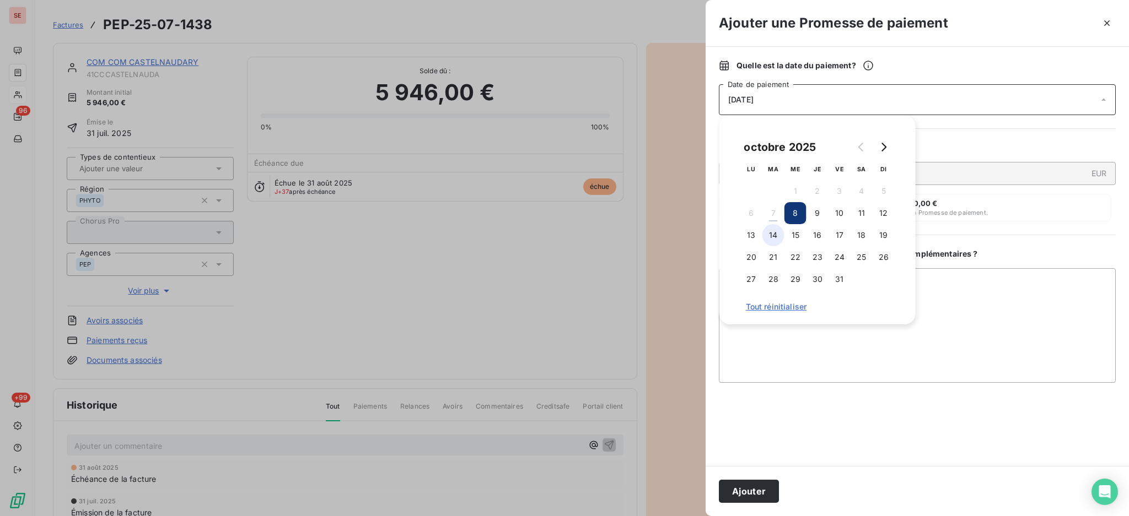
click at [775, 237] on button "14" at bounding box center [773, 235] width 22 height 22
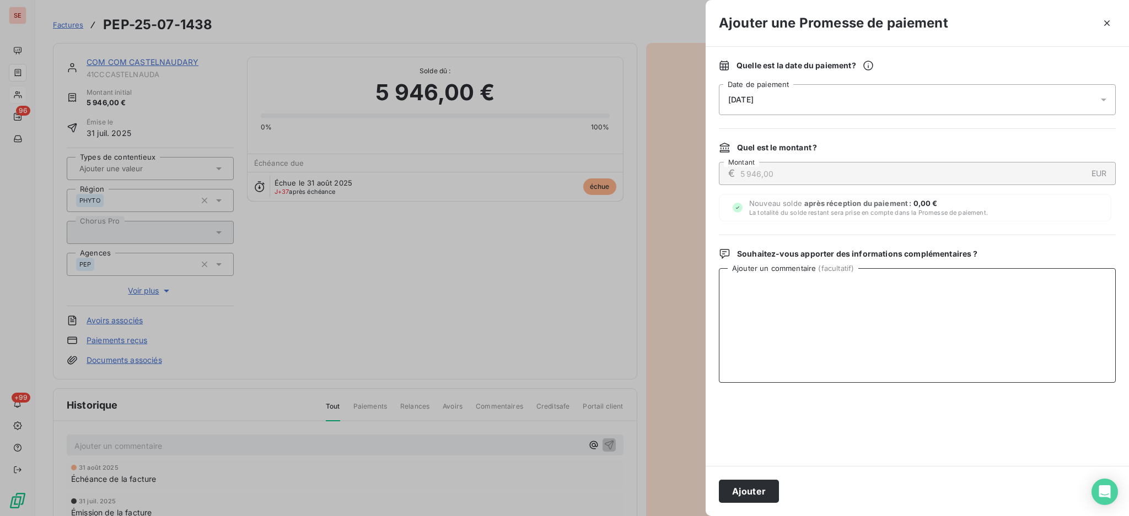
click at [1018, 303] on textarea "Ajouter un commentaire ( facultatif )" at bounding box center [917, 325] width 397 height 115
paste textarea "TDB - Virt reçu le 07/10"
type textarea "TDB - Virt reçu le 07/10"
click at [736, 490] on button "Ajouter" at bounding box center [749, 491] width 60 height 23
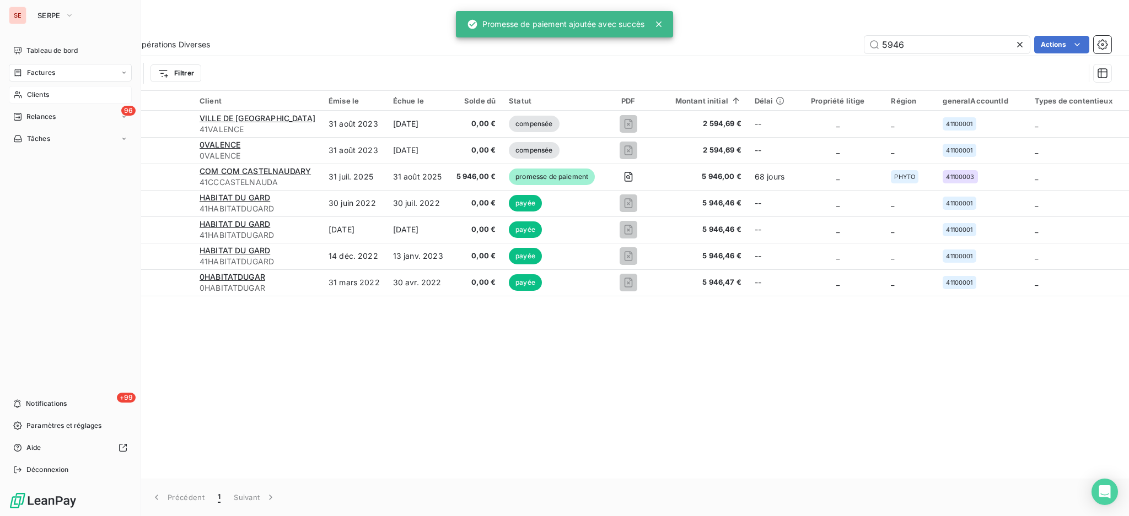
click at [30, 96] on span "Clients" at bounding box center [38, 95] width 22 height 10
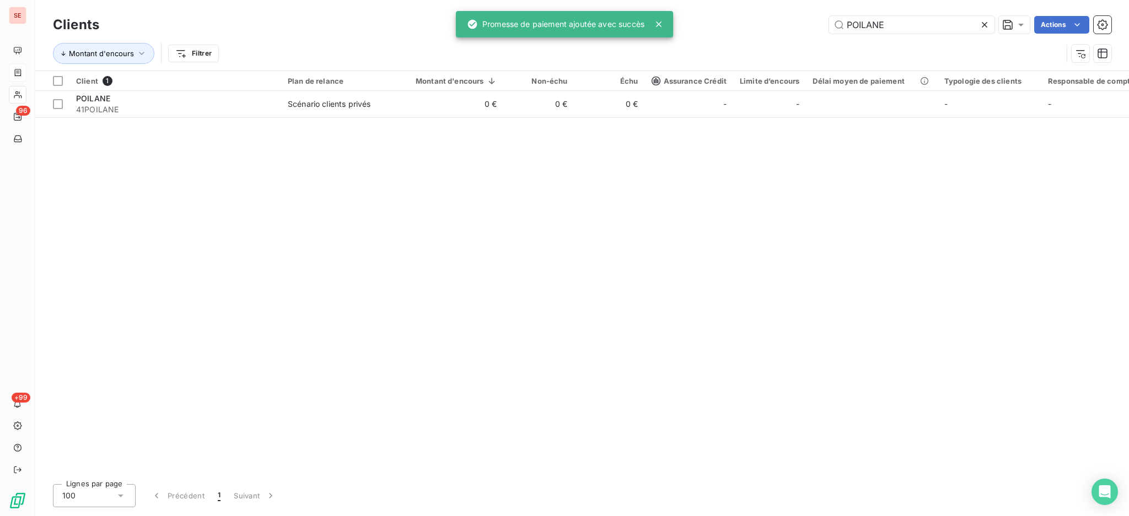
drag, startPoint x: 936, startPoint y: 26, endPoint x: 575, endPoint y: 69, distance: 362.9
click at [731, 40] on div "Clients POILANE Actions Montant d'encours Filtrer" at bounding box center [582, 41] width 1058 height 57
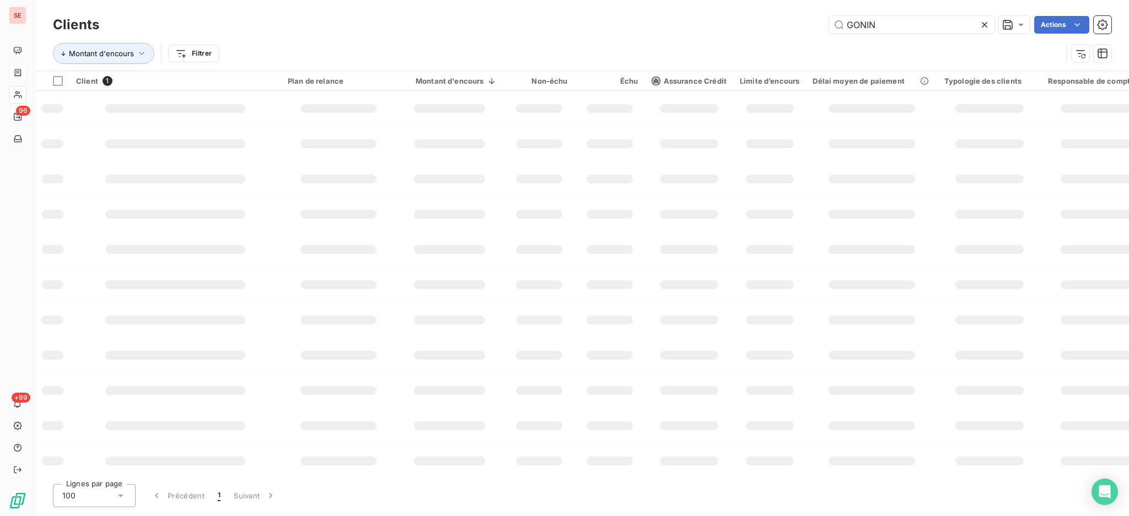
type input "GONIN"
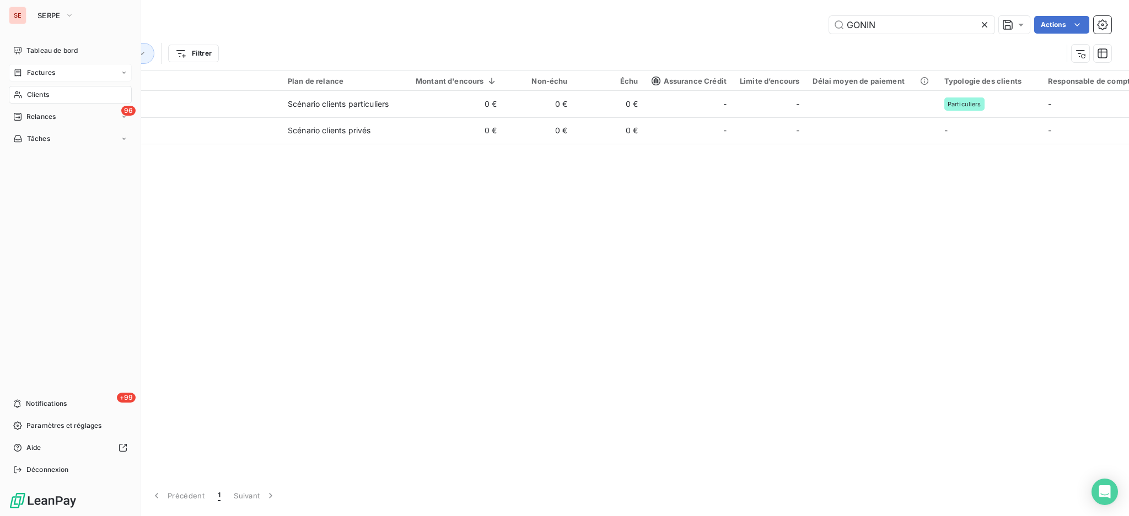
click at [29, 72] on span "Factures" at bounding box center [41, 73] width 28 height 10
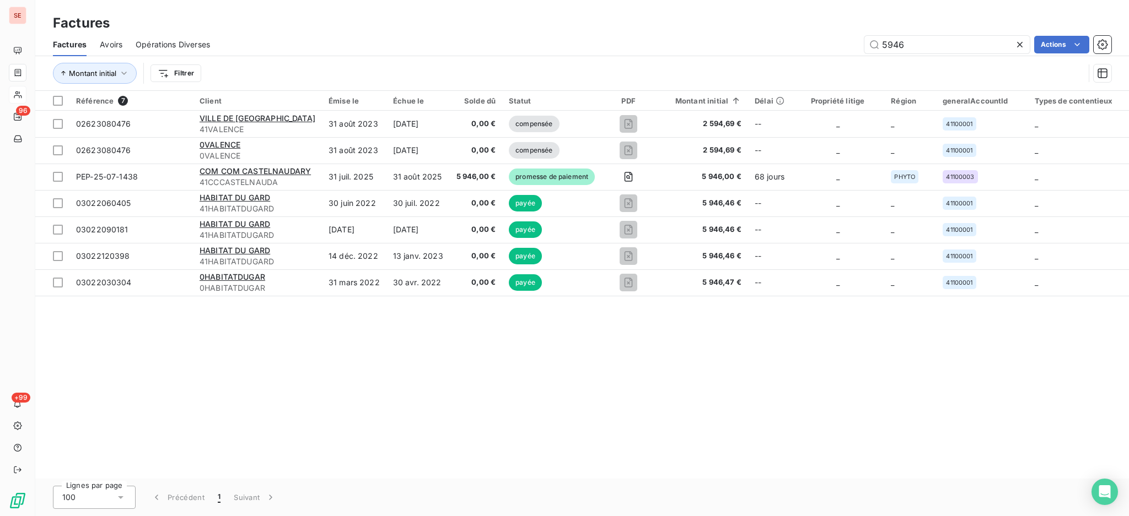
drag, startPoint x: 905, startPoint y: 39, endPoint x: 857, endPoint y: 26, distance: 50.1
click at [876, 32] on div "Factures Factures Avoirs Opérations Diverses 5946 Actions Montant initial Filtr…" at bounding box center [581, 45] width 1093 height 91
type input "4490"
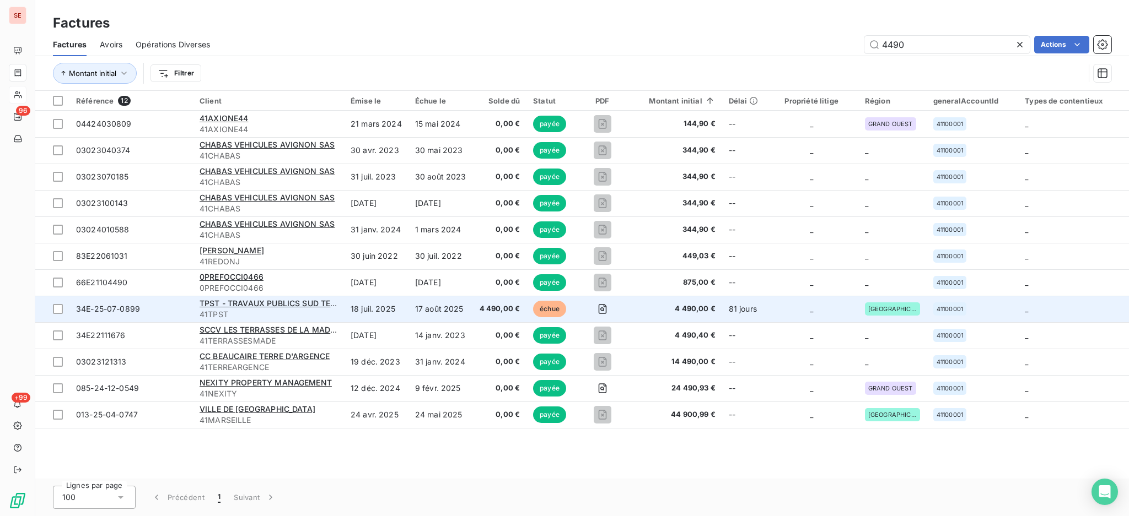
click at [388, 309] on td "18 juil. 2025" at bounding box center [376, 309] width 64 height 26
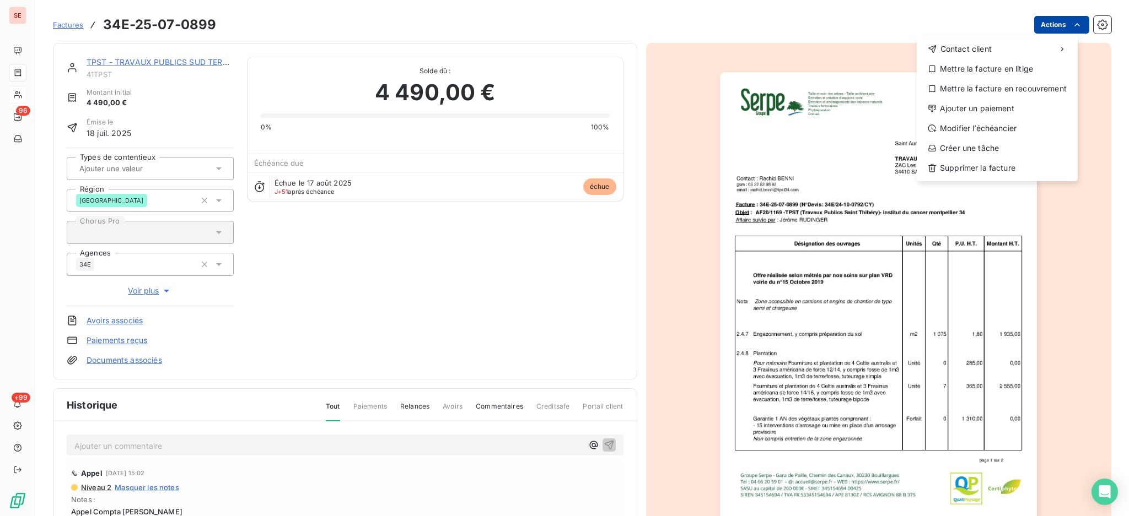
click at [1032, 21] on html "SE 96 +99 Factures 34E-25-07-0899 Actions Contact client Mettre la facture en l…" at bounding box center [564, 258] width 1129 height 516
click at [979, 114] on div "Ajouter un paiement" at bounding box center [997, 109] width 152 height 18
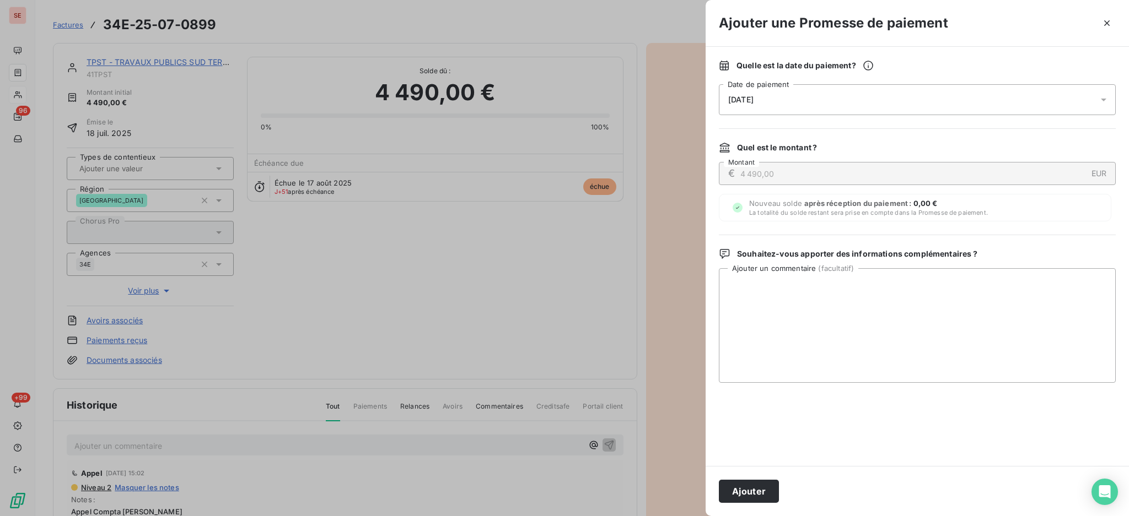
click at [1101, 108] on div at bounding box center [1107, 99] width 18 height 31
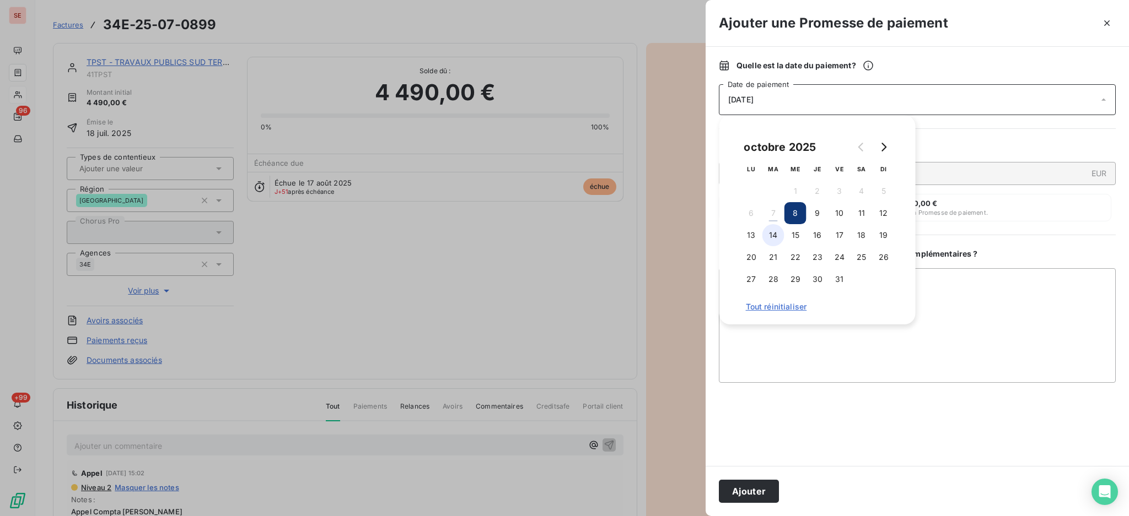
click at [773, 236] on button "14" at bounding box center [773, 235] width 22 height 22
click at [1040, 343] on textarea "Ajouter un commentaire ( facultatif )" at bounding box center [917, 325] width 397 height 115
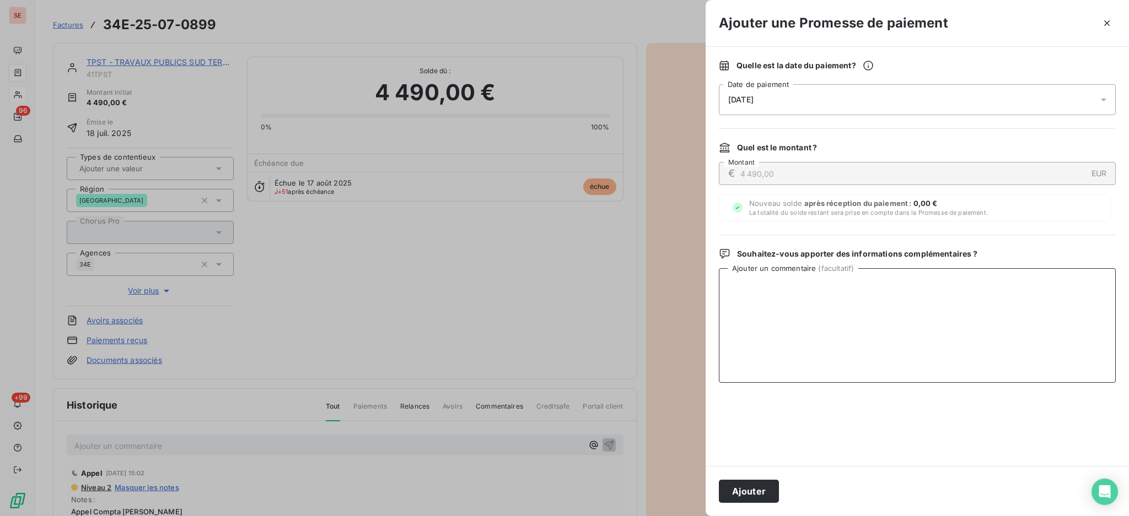
paste textarea "TDB - Virt reçu le 07/10"
type textarea "TDB - Virt reçu le 07/10"
click at [747, 479] on div "Ajouter" at bounding box center [916, 491] width 423 height 50
click at [746, 494] on button "Ajouter" at bounding box center [749, 491] width 60 height 23
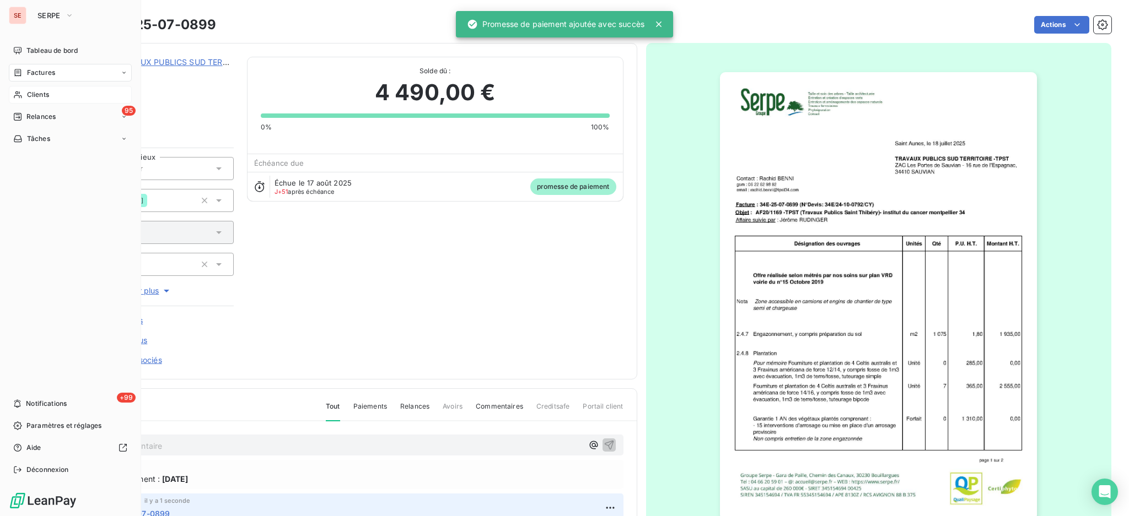
click at [30, 74] on span "Factures" at bounding box center [41, 73] width 28 height 10
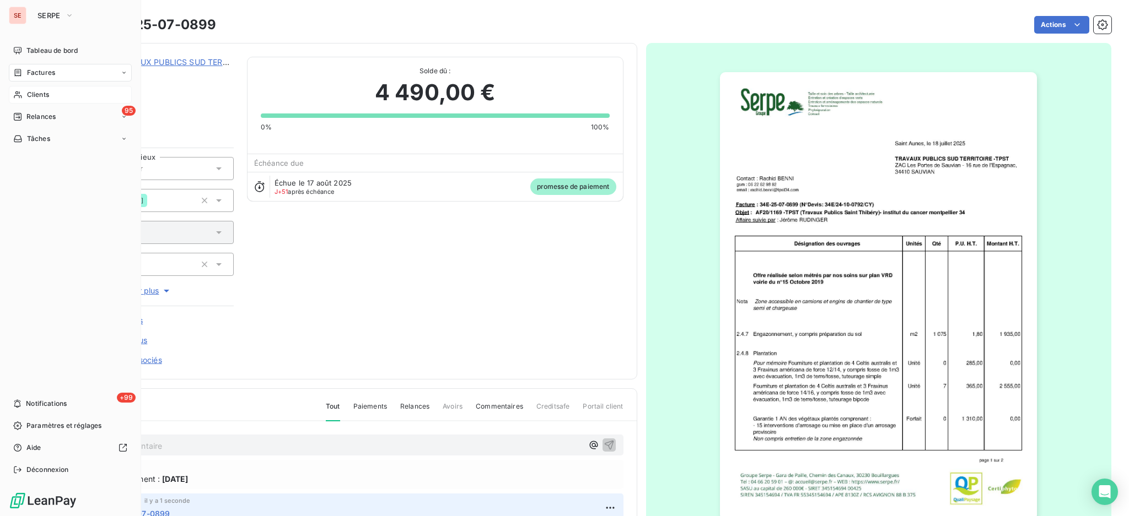
click at [39, 69] on span "Factures" at bounding box center [41, 73] width 28 height 10
click at [44, 90] on span "Factures" at bounding box center [40, 95] width 28 height 10
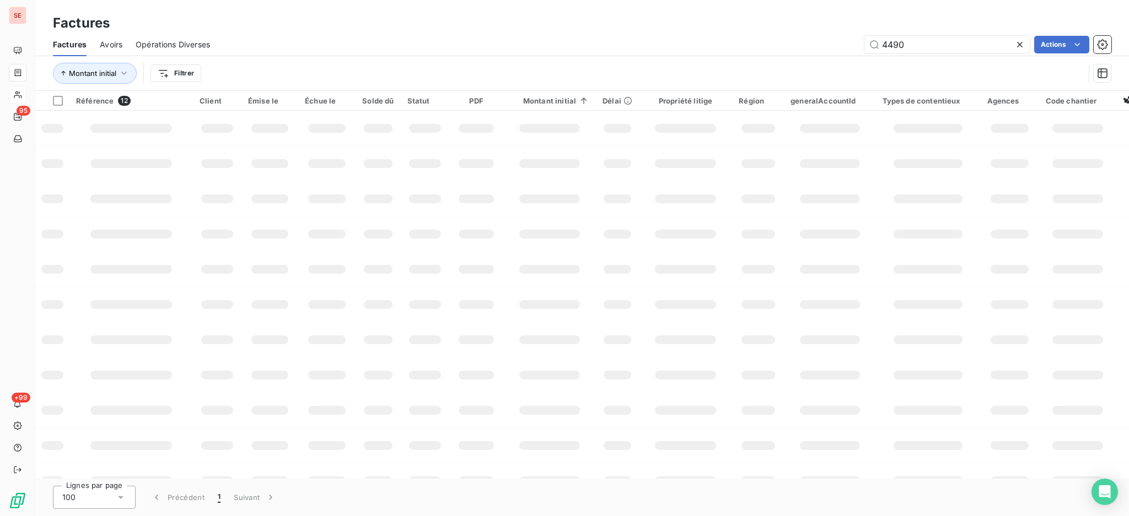
drag, startPoint x: 949, startPoint y: 46, endPoint x: 315, endPoint y: 58, distance: 634.4
click at [598, 32] on div "Factures Factures Avoirs Opérations Diverses 4490 Actions Montant initial Filtr…" at bounding box center [581, 45] width 1093 height 91
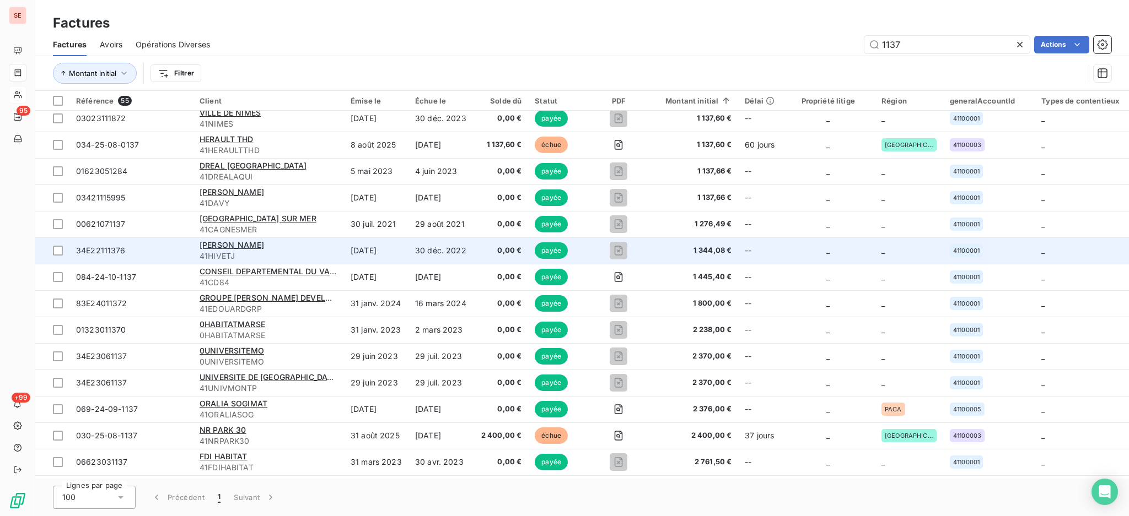
scroll to position [514, 0]
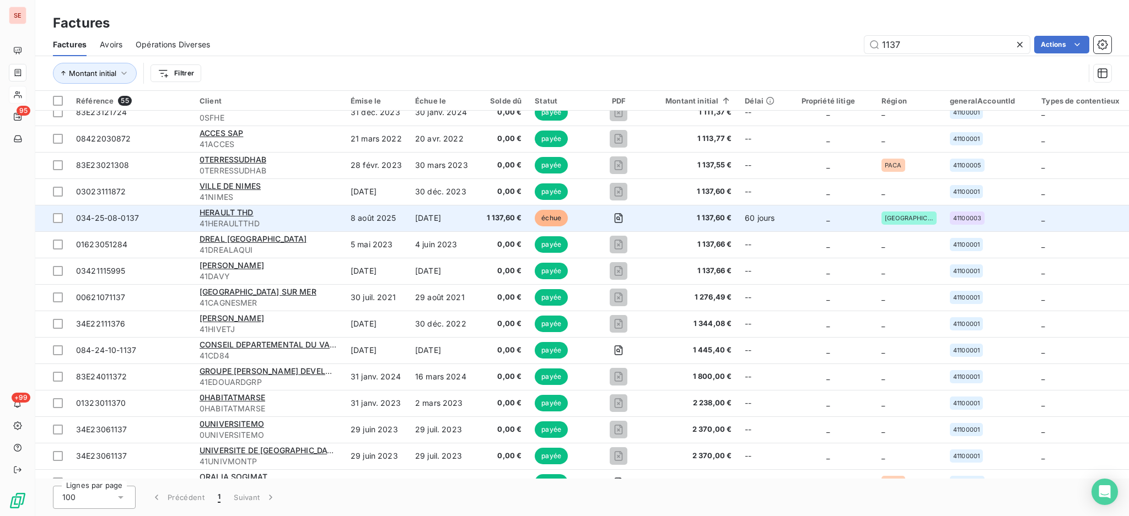
type input "1137"
click at [314, 220] on span "41HERAULTTHD" at bounding box center [268, 223] width 138 height 11
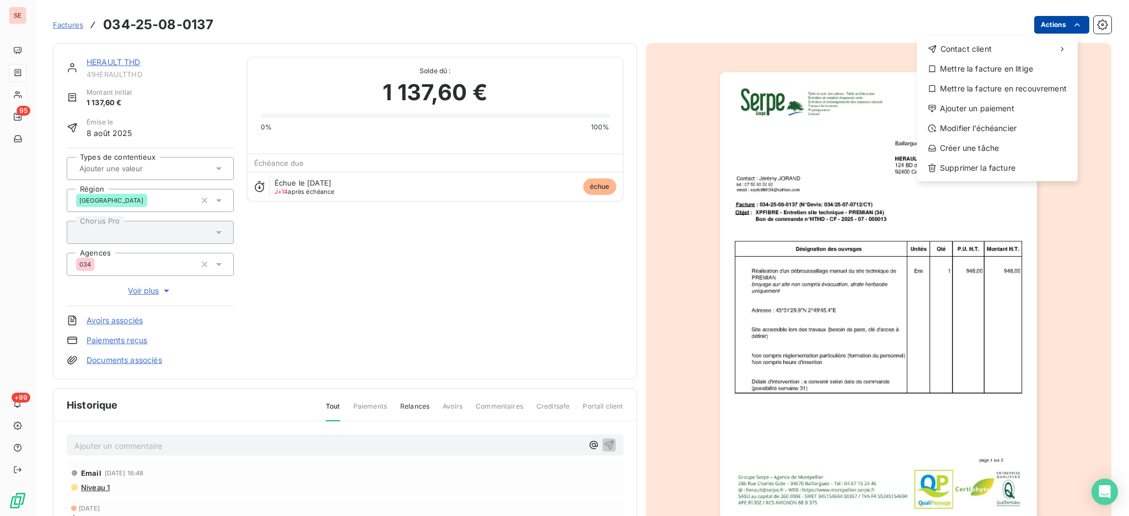
click at [1038, 23] on html "SE 95 +99 Factures [PHONE_NUMBER] Actions Contact client Mettre la facture en l…" at bounding box center [564, 258] width 1129 height 516
click at [1021, 105] on div "Ajouter un paiement" at bounding box center [997, 109] width 152 height 18
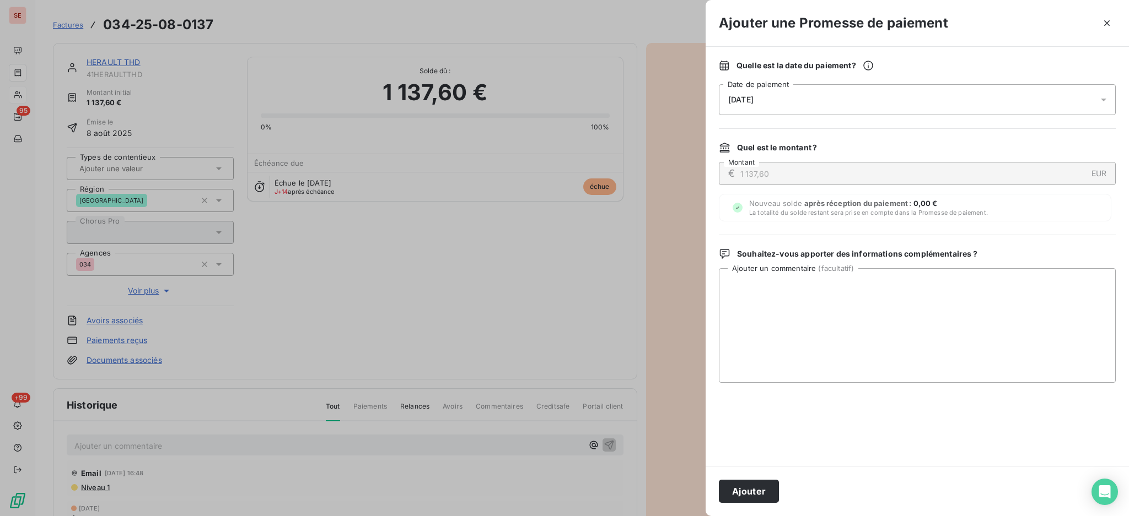
click at [1106, 101] on icon at bounding box center [1103, 99] width 11 height 11
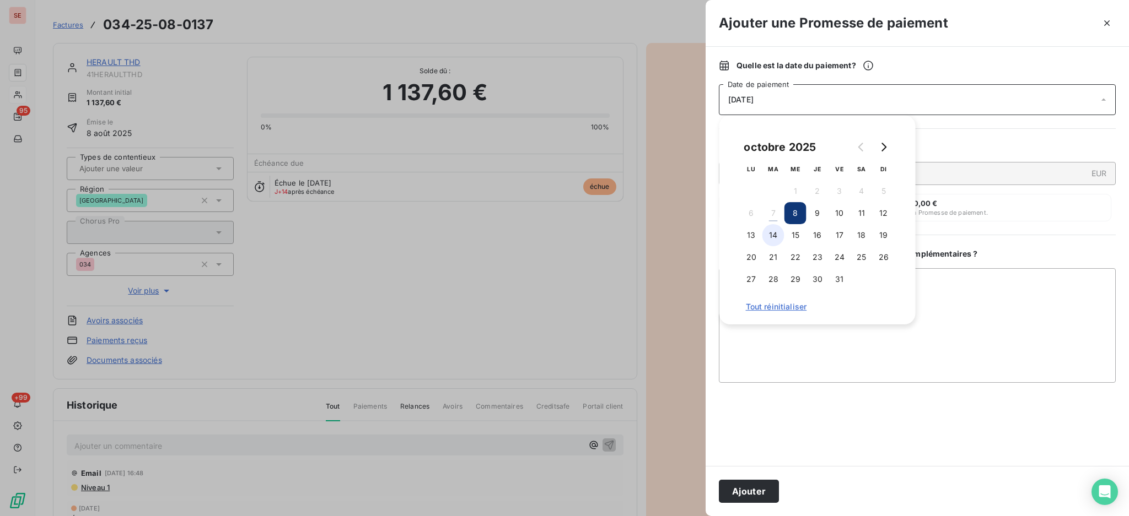
click at [776, 234] on button "14" at bounding box center [773, 235] width 22 height 22
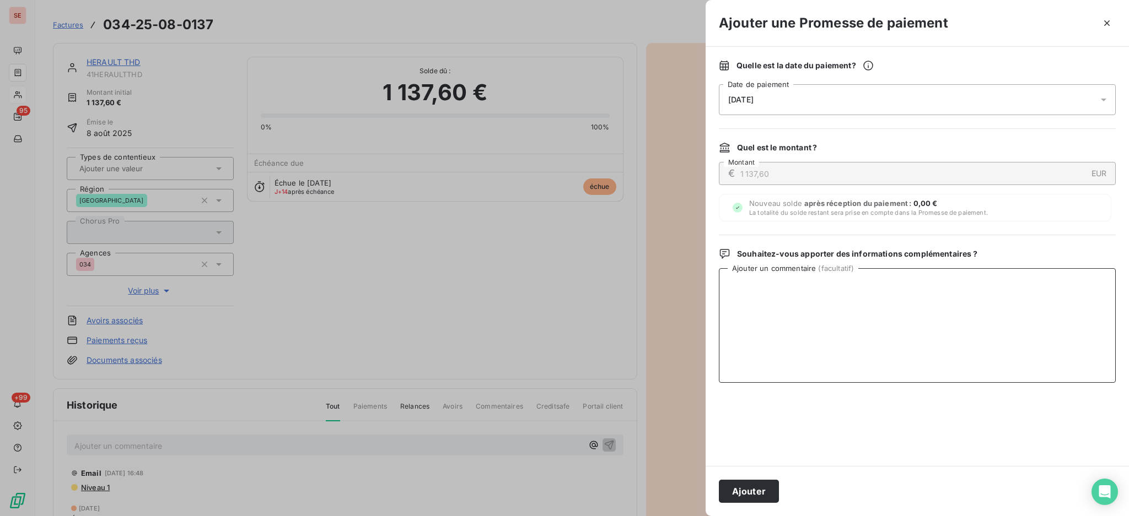
click at [1023, 294] on textarea "Ajouter un commentaire ( facultatif )" at bounding box center [917, 325] width 397 height 115
paste textarea "TDB - Virt reçu le 07/10"
type textarea "TDB - Virt reçu le 07/10"
click at [754, 496] on button "Ajouter" at bounding box center [749, 491] width 60 height 23
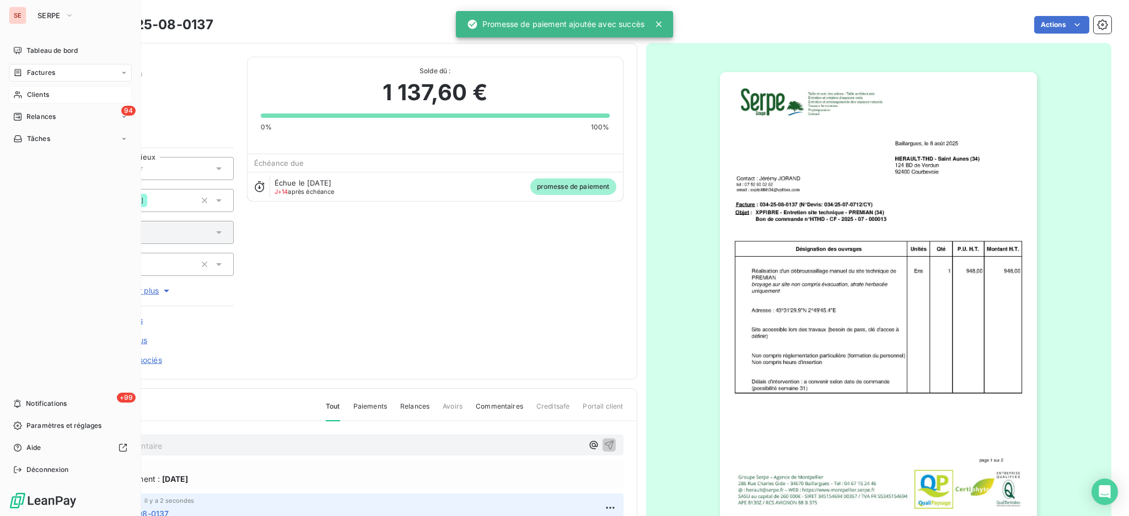
click at [36, 72] on span "Factures" at bounding box center [41, 73] width 28 height 10
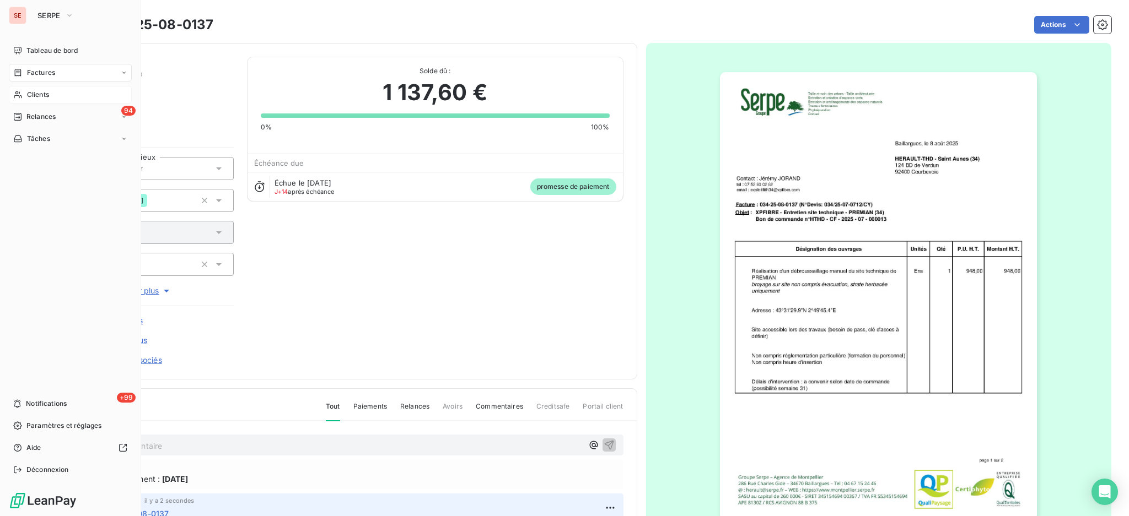
click at [54, 71] on span "Factures" at bounding box center [41, 73] width 28 height 10
click at [53, 94] on span "Factures" at bounding box center [40, 95] width 28 height 10
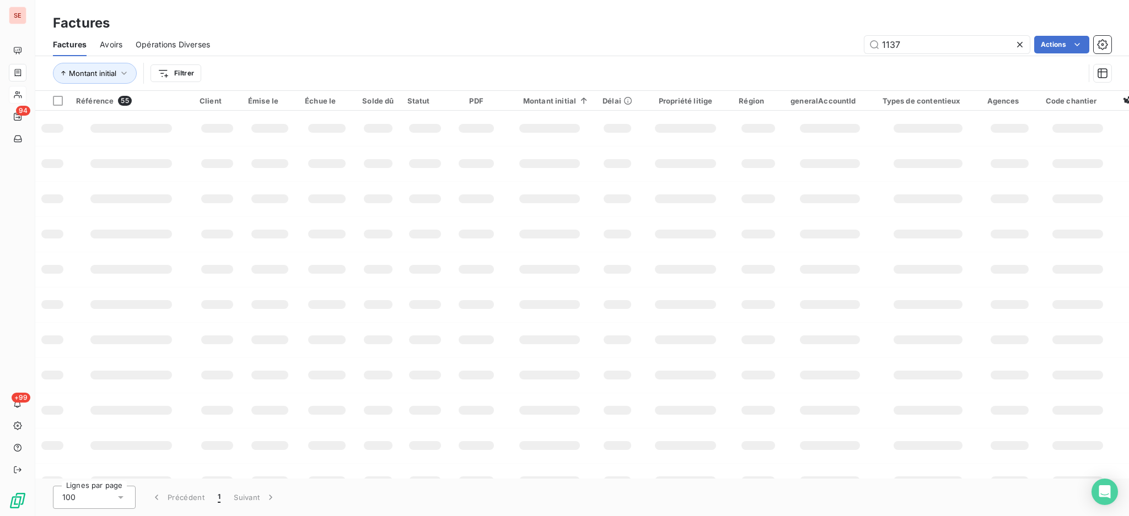
drag, startPoint x: 949, startPoint y: 47, endPoint x: 378, endPoint y: 105, distance: 573.9
click at [489, 83] on div "Factures Avoirs Opérations Diverses 1137 Actions Montant initial Filtrer" at bounding box center [581, 61] width 1093 height 57
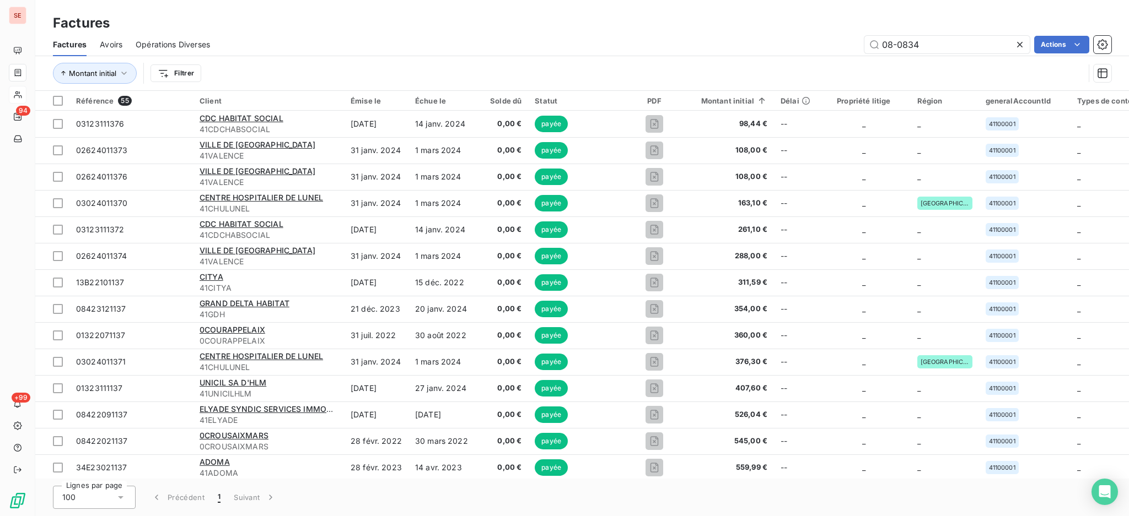
type input "08-0834"
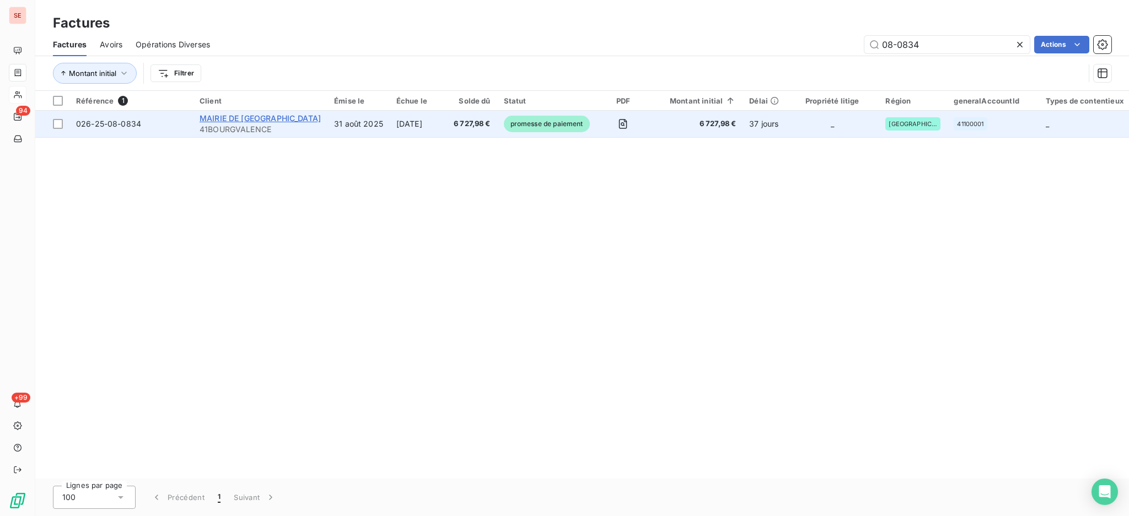
click at [279, 120] on span "MAIRIE DE [GEOGRAPHIC_DATA]" at bounding box center [259, 118] width 121 height 9
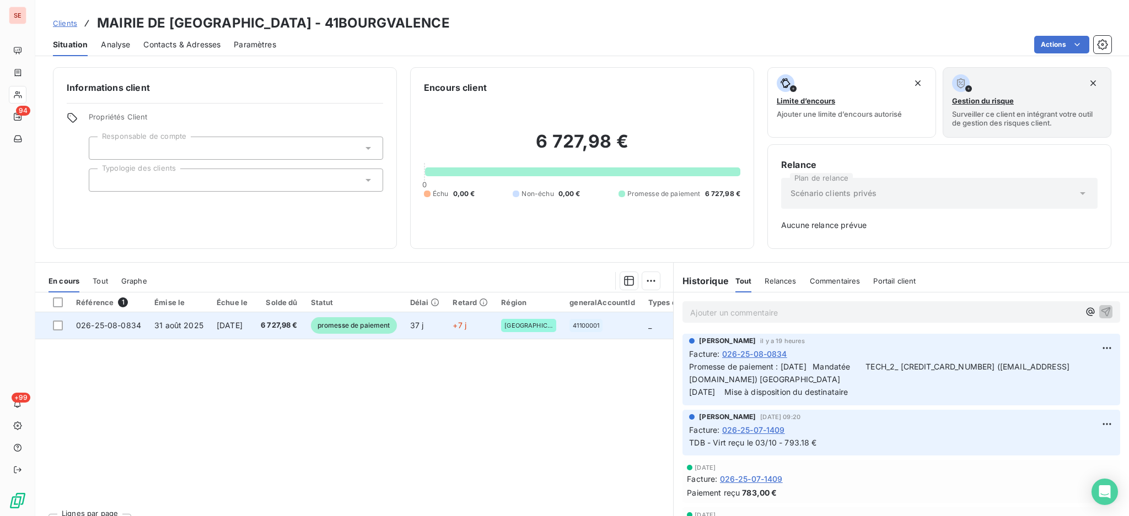
click at [235, 323] on span "[DATE]" at bounding box center [230, 325] width 26 height 9
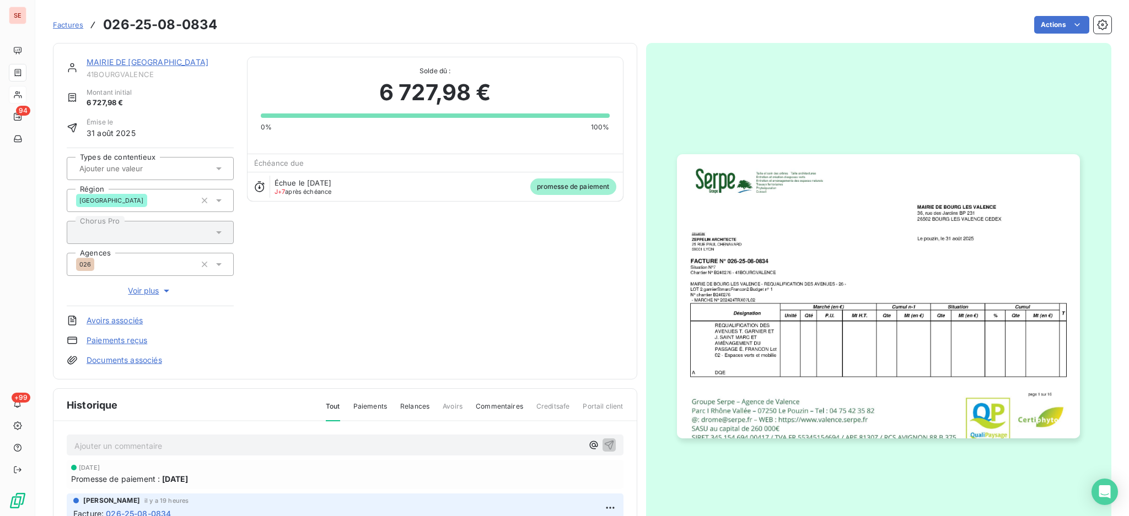
click at [228, 439] on p "Ajouter un commentaire ﻿" at bounding box center [328, 446] width 508 height 14
click at [603, 446] on icon "button" at bounding box center [608, 444] width 11 height 11
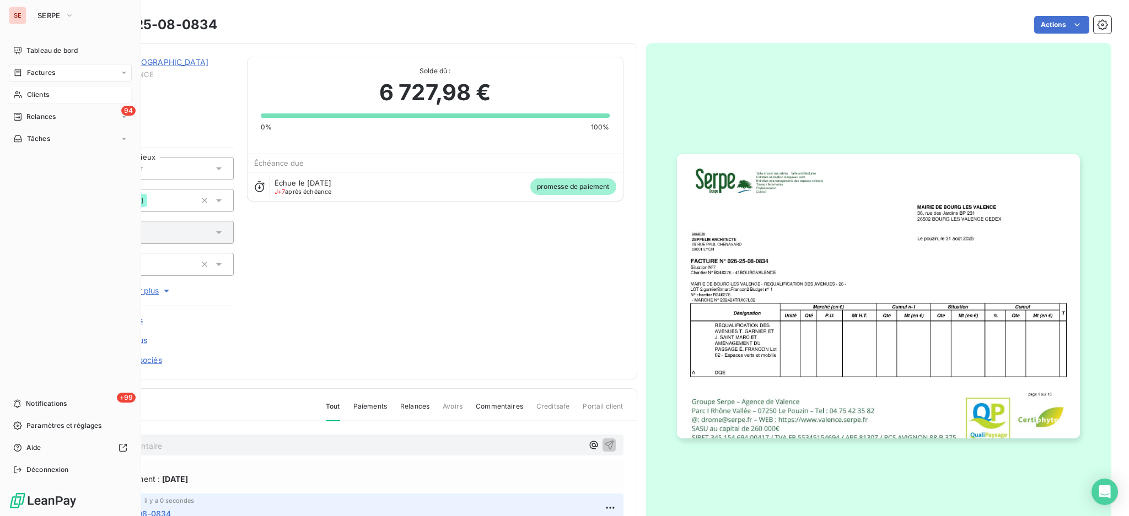
click at [43, 70] on span "Factures" at bounding box center [41, 73] width 28 height 10
click at [39, 72] on span "Factures" at bounding box center [41, 73] width 28 height 10
click at [39, 91] on span "Factures" at bounding box center [40, 95] width 28 height 10
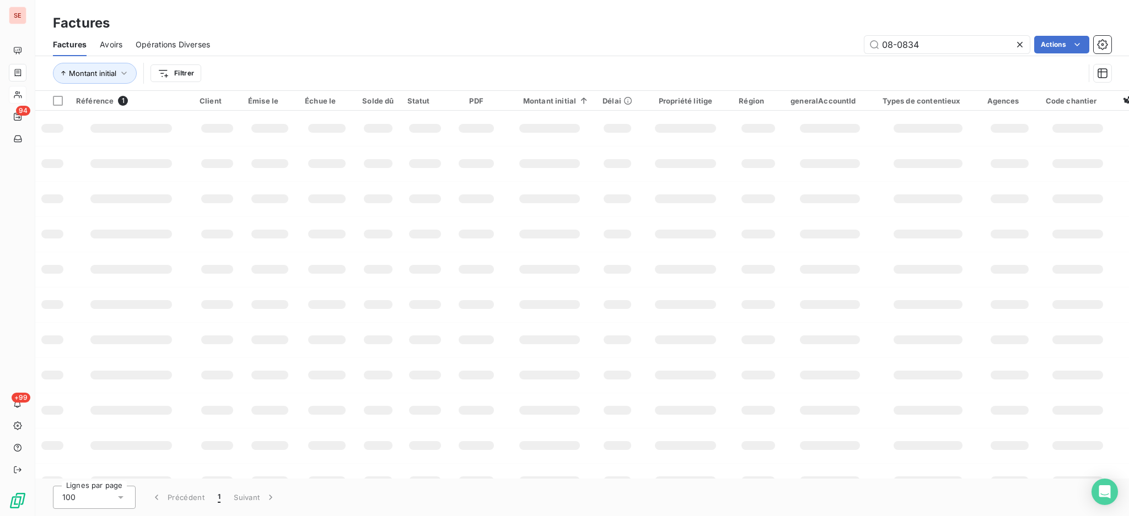
drag, startPoint x: 993, startPoint y: 51, endPoint x: 385, endPoint y: 102, distance: 610.0
click at [727, 47] on div "08-0834 Actions" at bounding box center [667, 45] width 888 height 18
type input "06-0885"
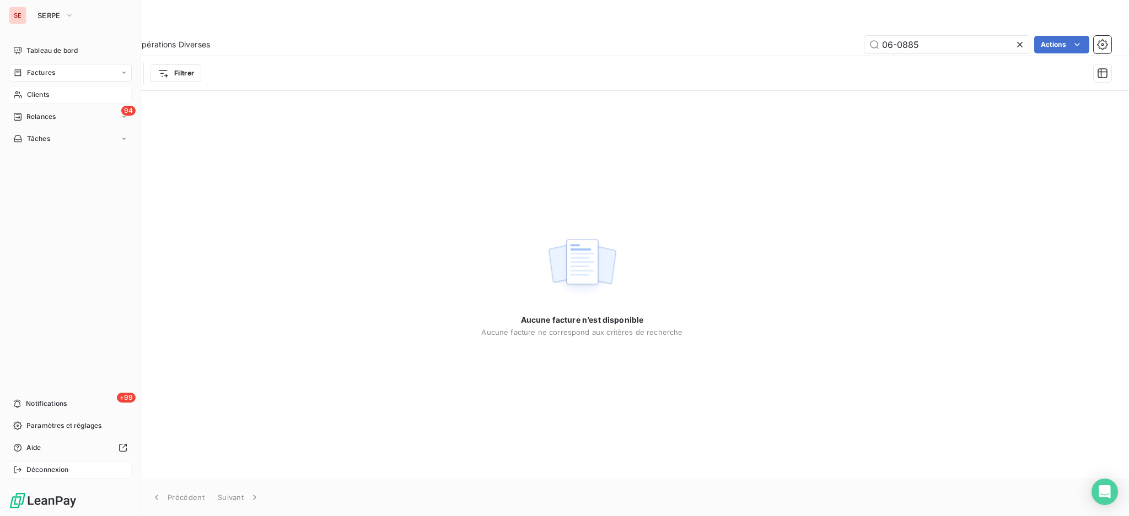
click at [55, 470] on span "Déconnexion" at bounding box center [47, 470] width 42 height 10
